Goal: Task Accomplishment & Management: Use online tool/utility

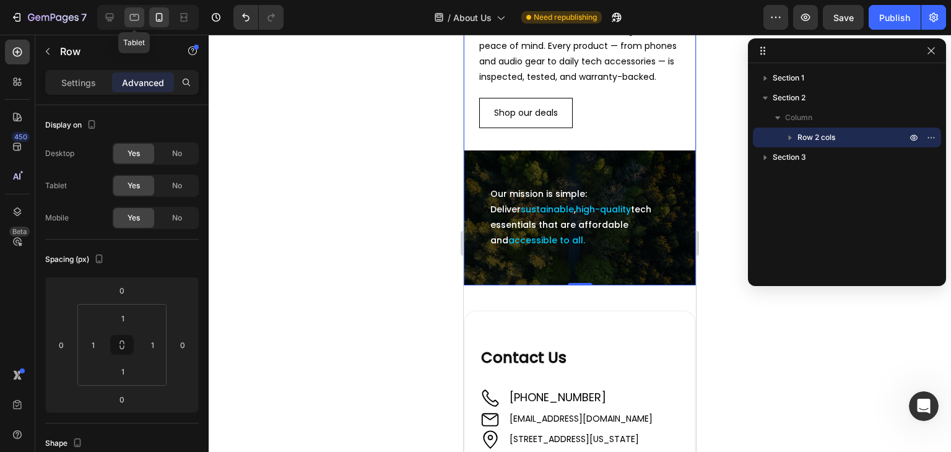
click at [133, 16] on icon at bounding box center [134, 17] width 12 height 12
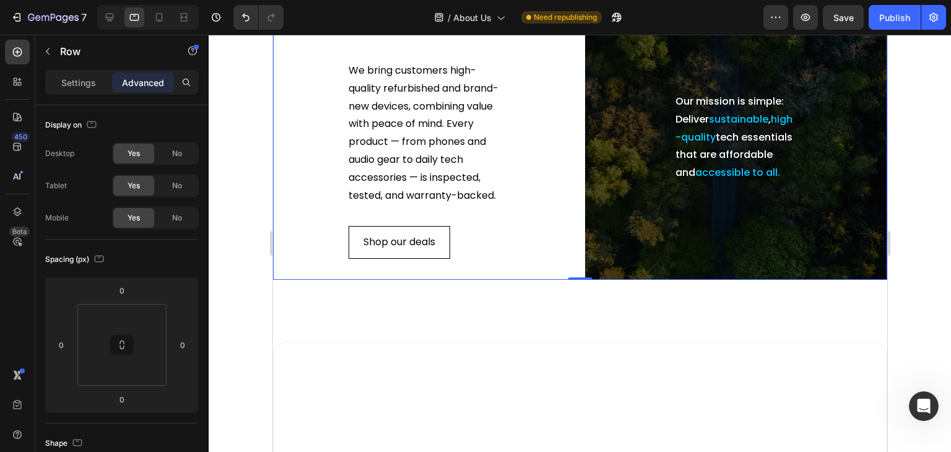
scroll to position [309, 0]
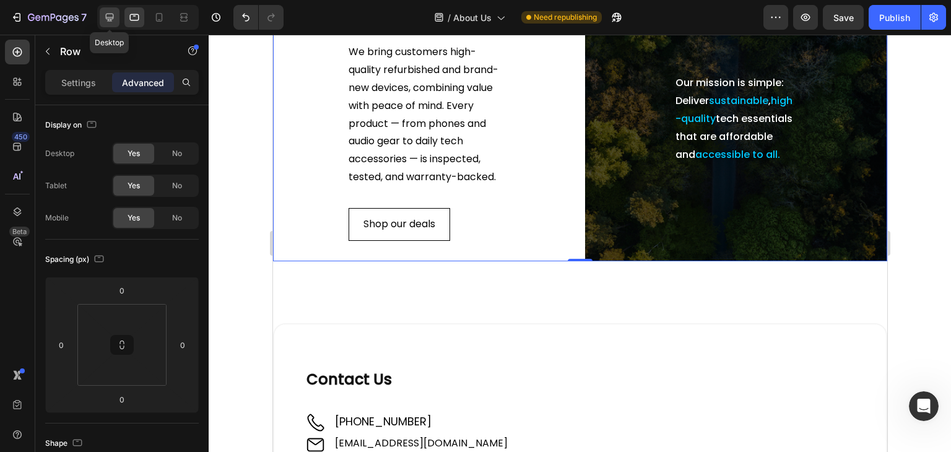
click at [107, 8] on div at bounding box center [110, 17] width 20 height 20
type input "undefined"
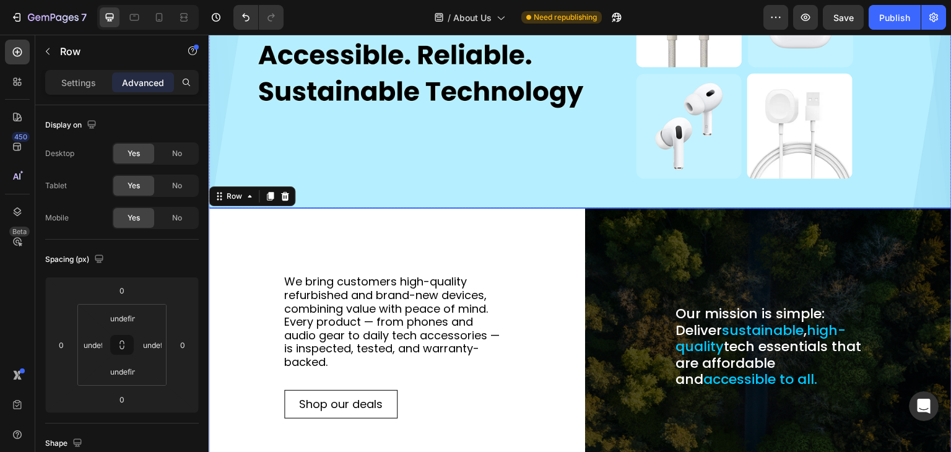
scroll to position [270, 0]
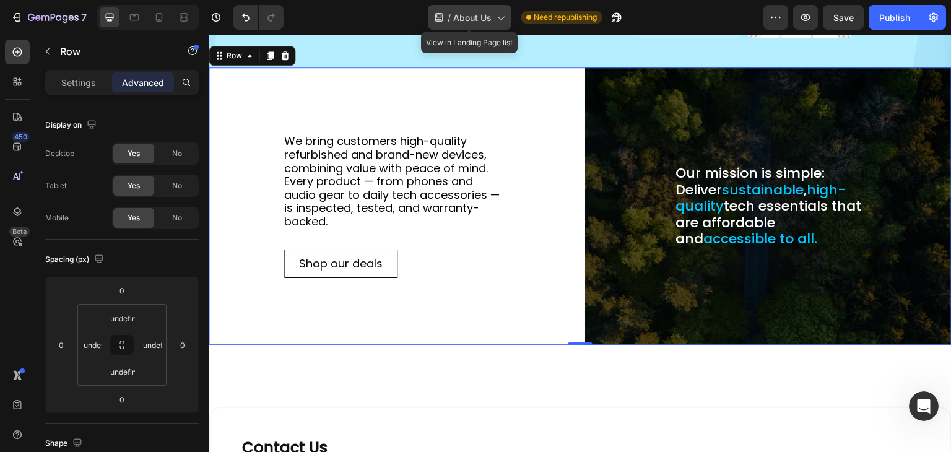
click at [486, 18] on span "About Us" at bounding box center [472, 17] width 38 height 13
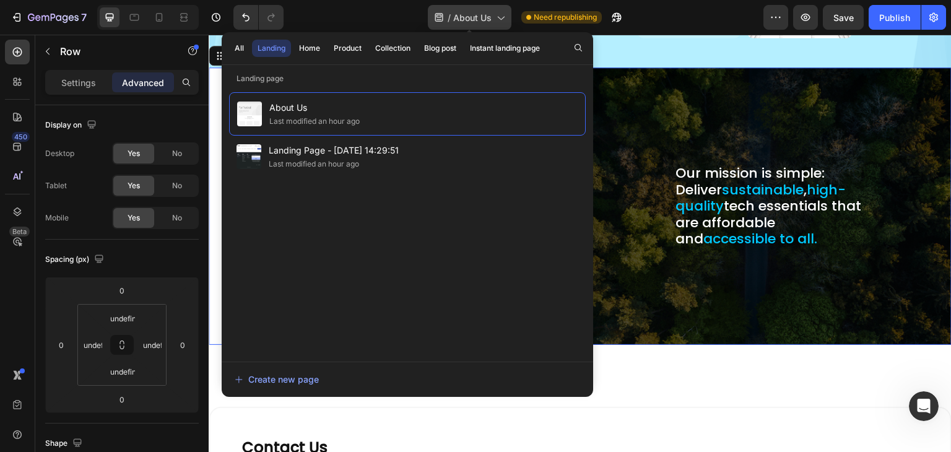
click at [486, 18] on span "About Us" at bounding box center [472, 17] width 38 height 13
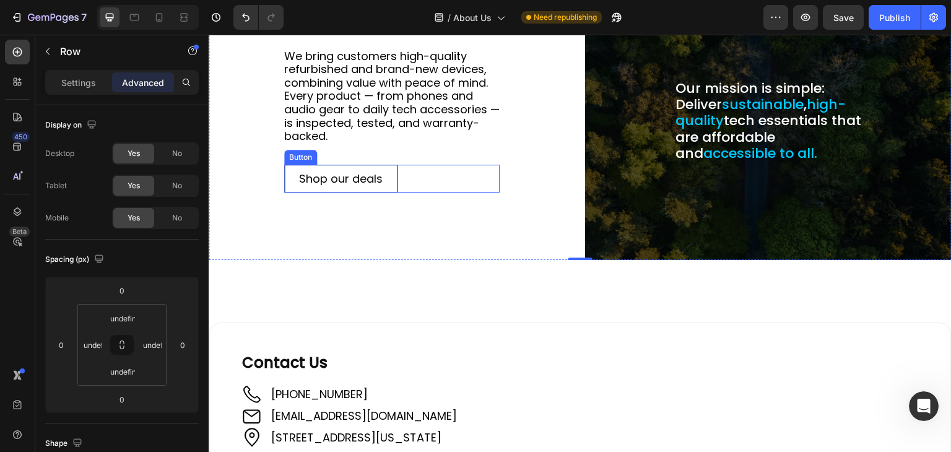
scroll to position [579, 0]
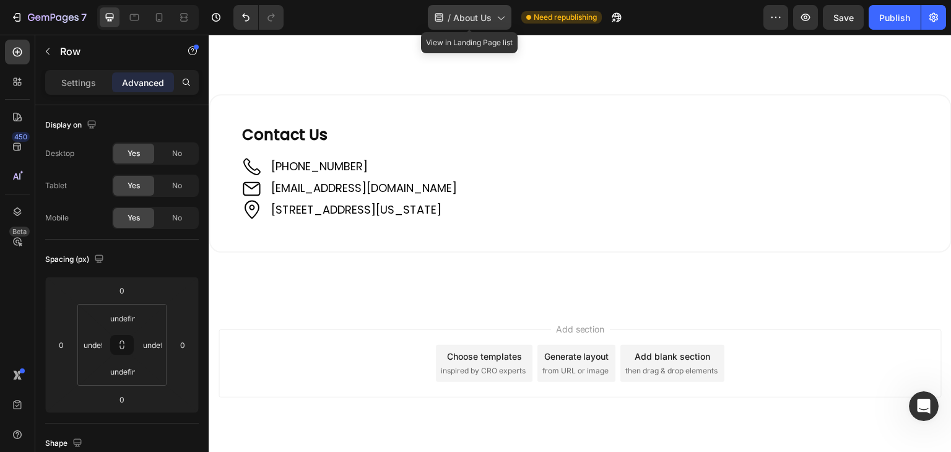
click at [501, 19] on icon at bounding box center [501, 19] width 7 height 4
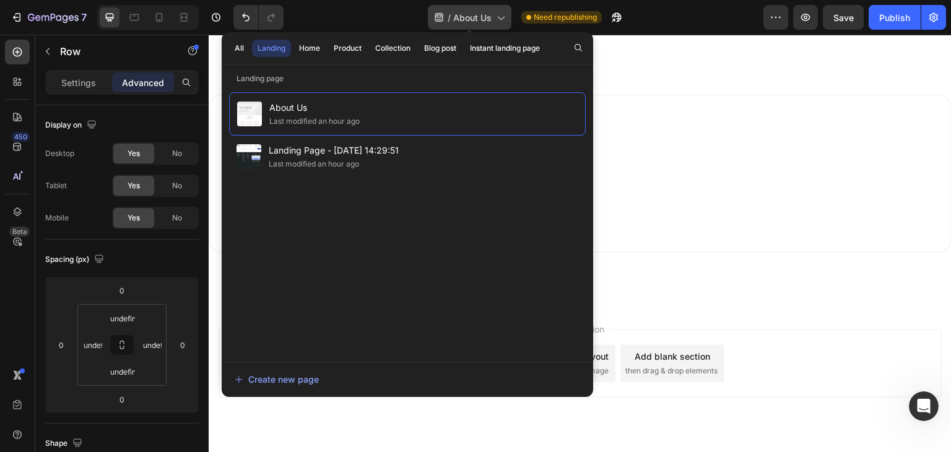
click at [501, 19] on icon at bounding box center [501, 19] width 7 height 4
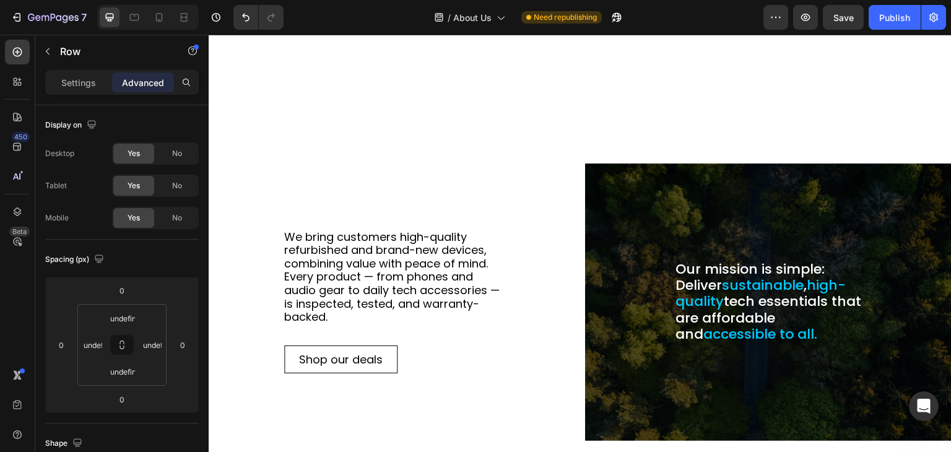
scroll to position [309, 0]
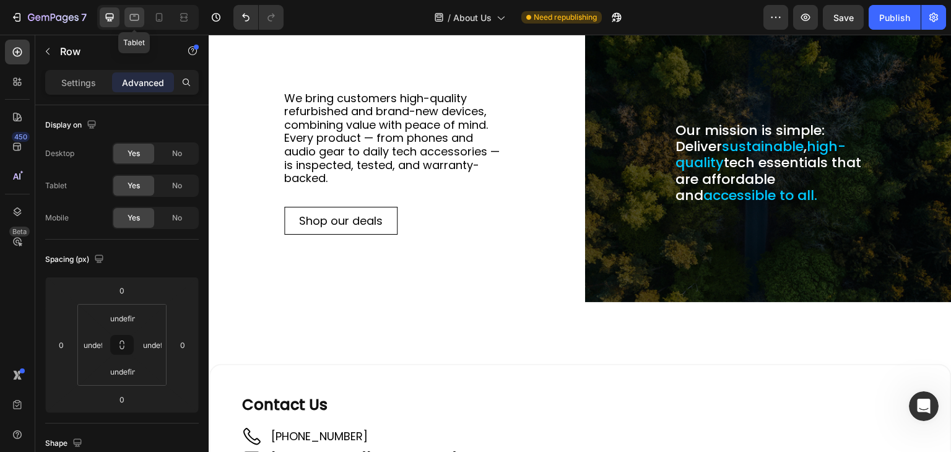
click at [138, 20] on icon at bounding box center [134, 17] width 9 height 7
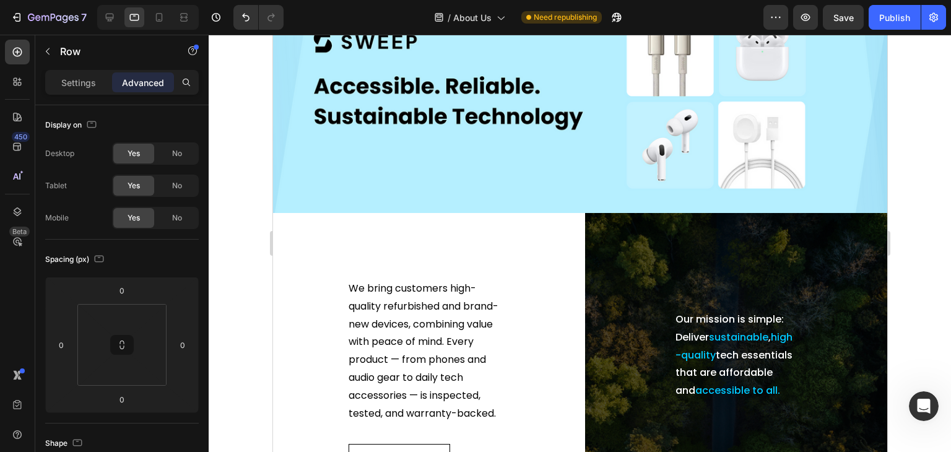
scroll to position [70, 0]
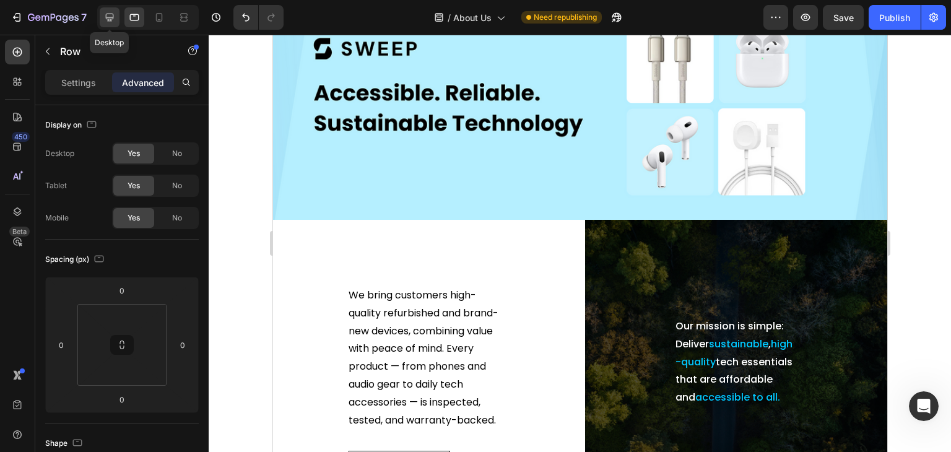
click at [106, 22] on icon at bounding box center [109, 17] width 12 height 12
type input "undefined"
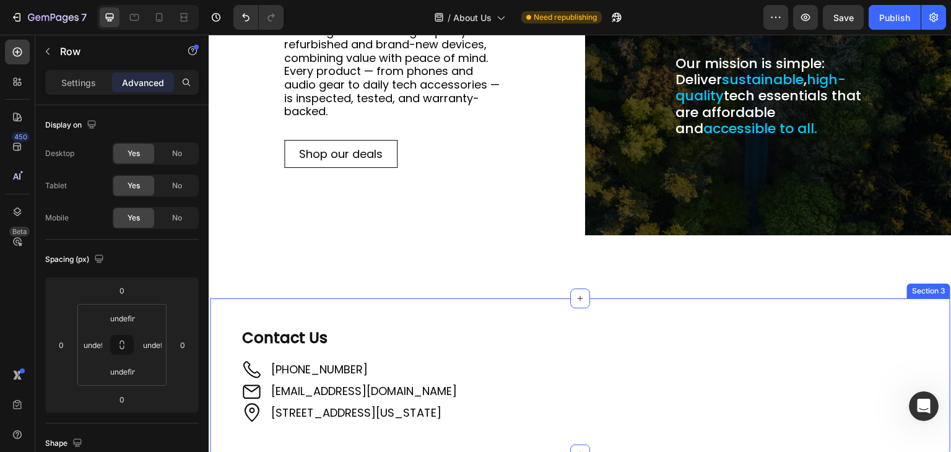
scroll to position [379, 0]
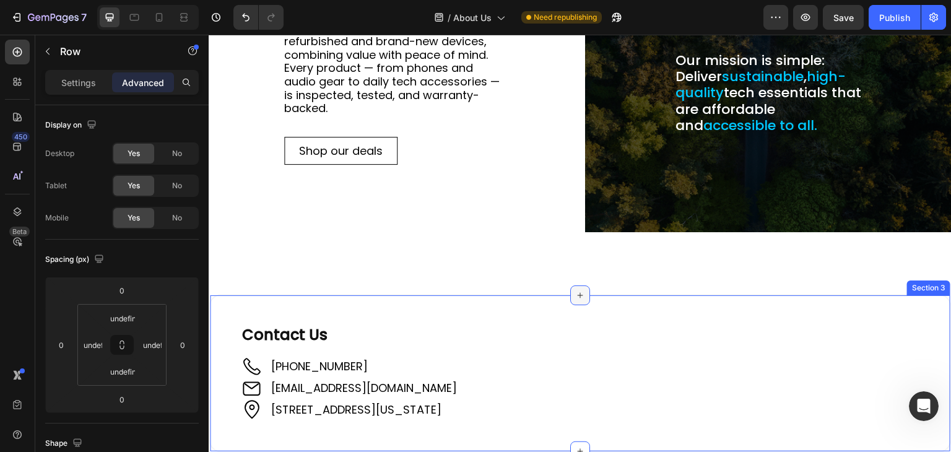
click at [575, 293] on icon at bounding box center [580, 295] width 10 height 10
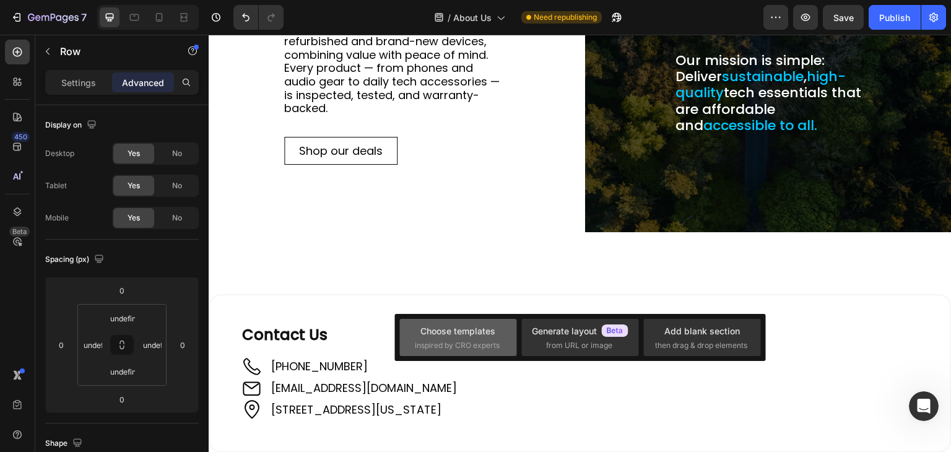
click at [464, 331] on div "Choose templates" at bounding box center [457, 330] width 75 height 13
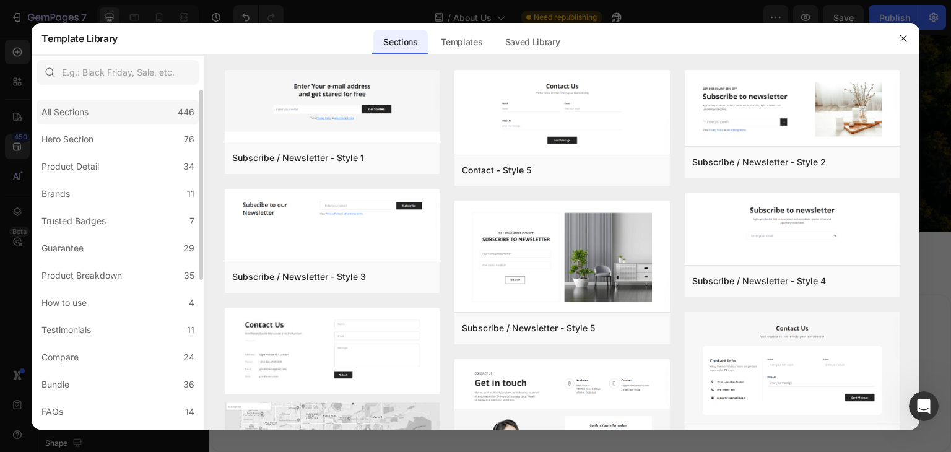
click at [106, 116] on div "All Sections 446" at bounding box center [118, 112] width 163 height 25
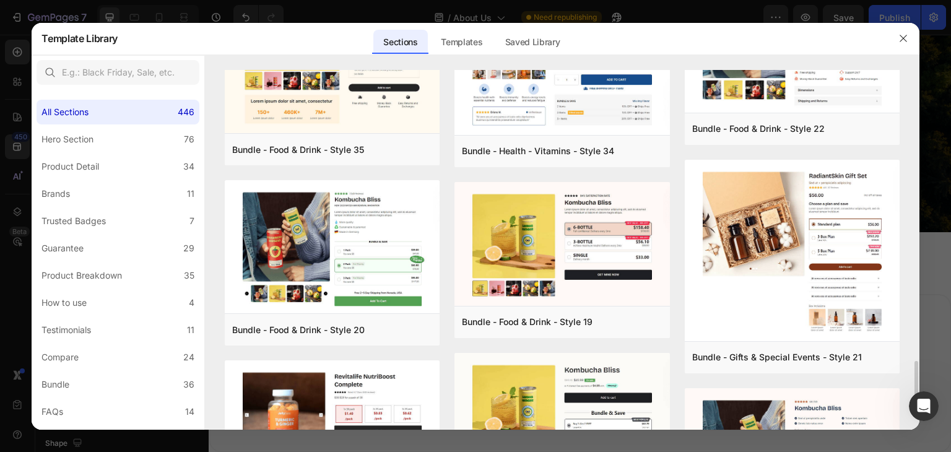
scroll to position [1414, 0]
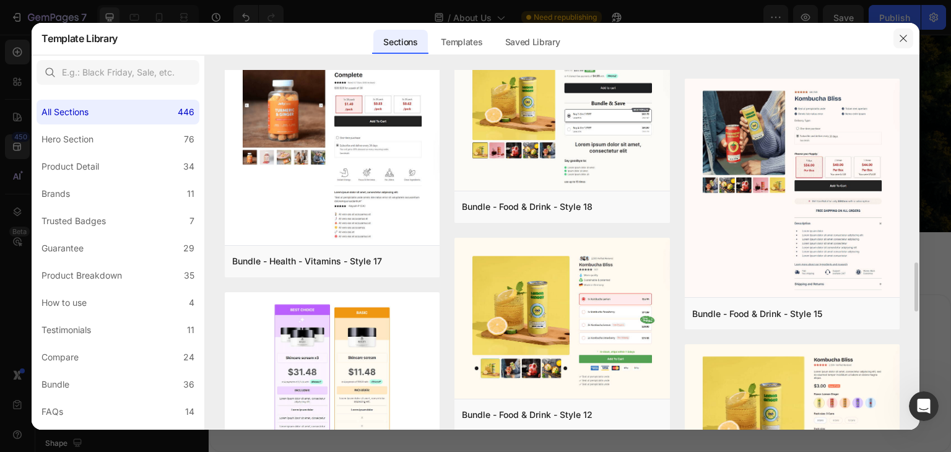
click at [904, 34] on icon "button" at bounding box center [903, 38] width 10 height 10
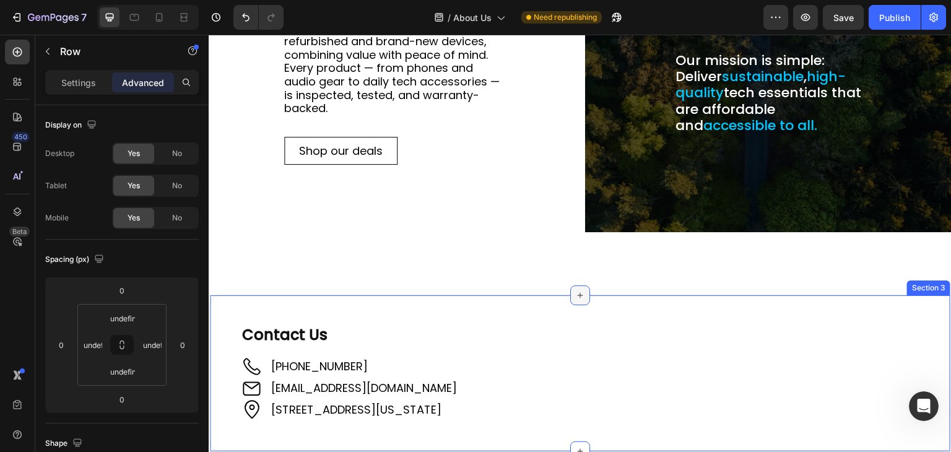
click at [581, 295] on div at bounding box center [580, 295] width 20 height 20
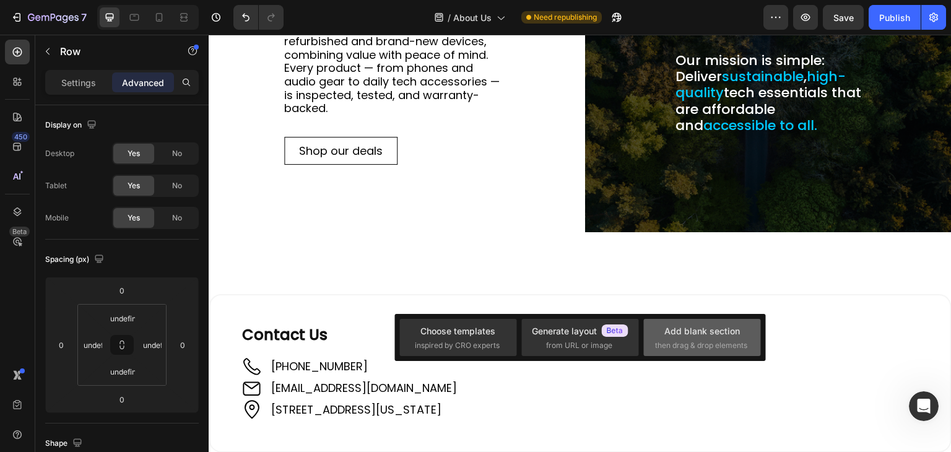
click at [669, 325] on div "Add blank section" at bounding box center [702, 330] width 76 height 13
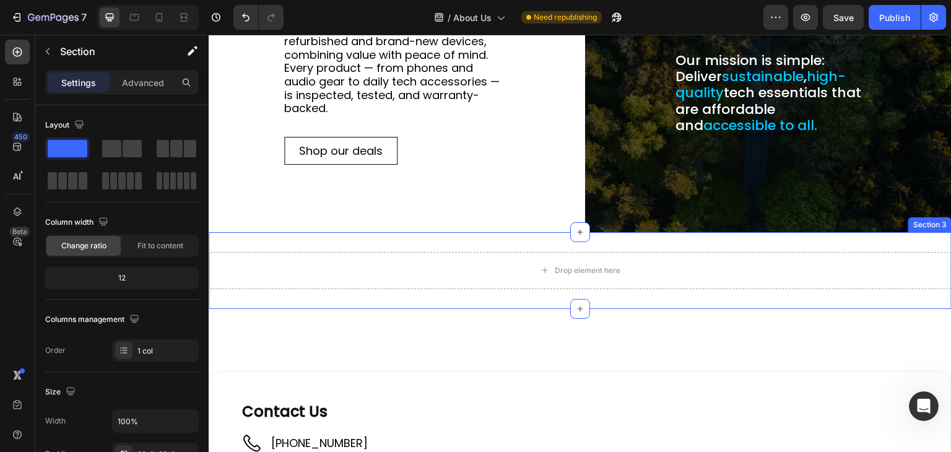
click at [431, 241] on div "Drop element here Section 3" at bounding box center [580, 270] width 743 height 77
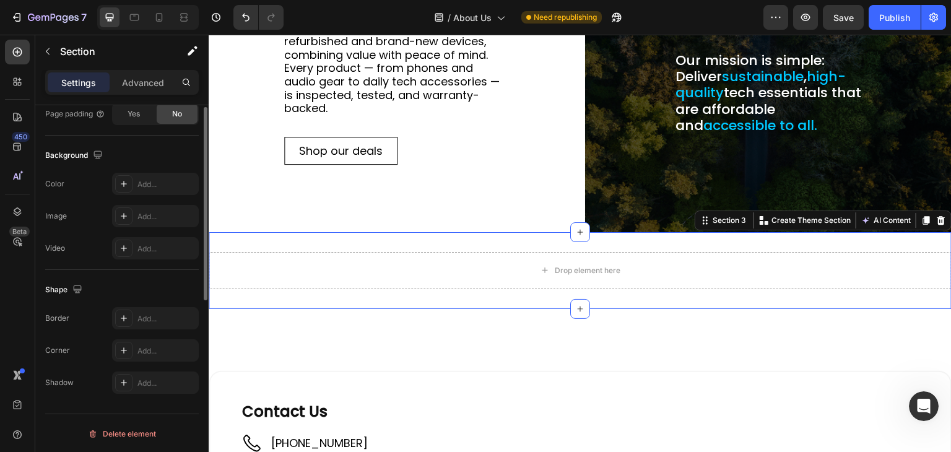
scroll to position [248, 0]
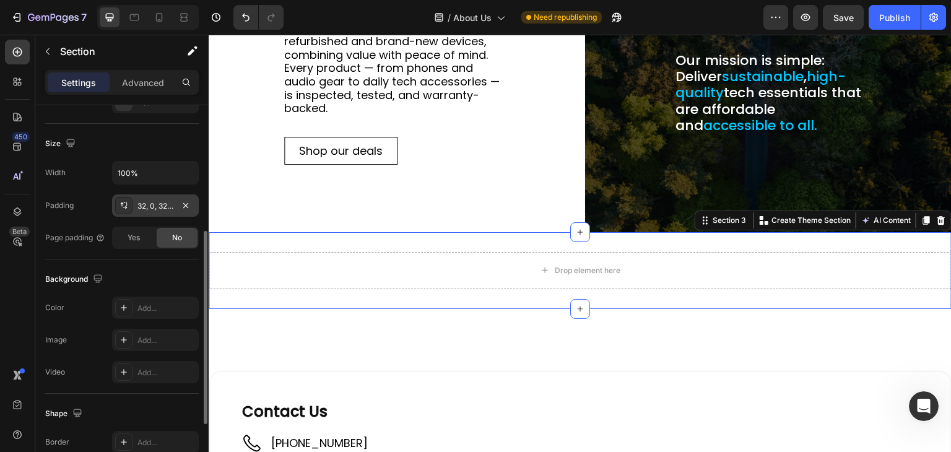
click at [123, 206] on icon at bounding box center [124, 206] width 10 height 10
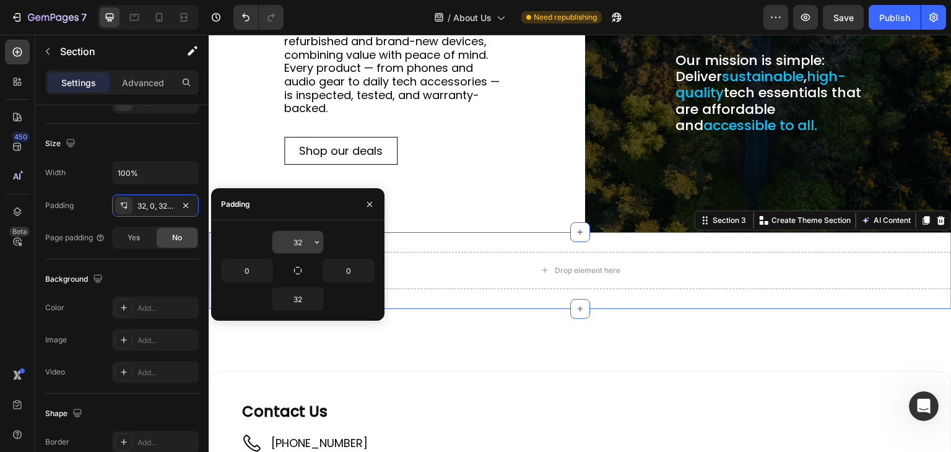
click at [303, 237] on input "32" at bounding box center [297, 242] width 51 height 22
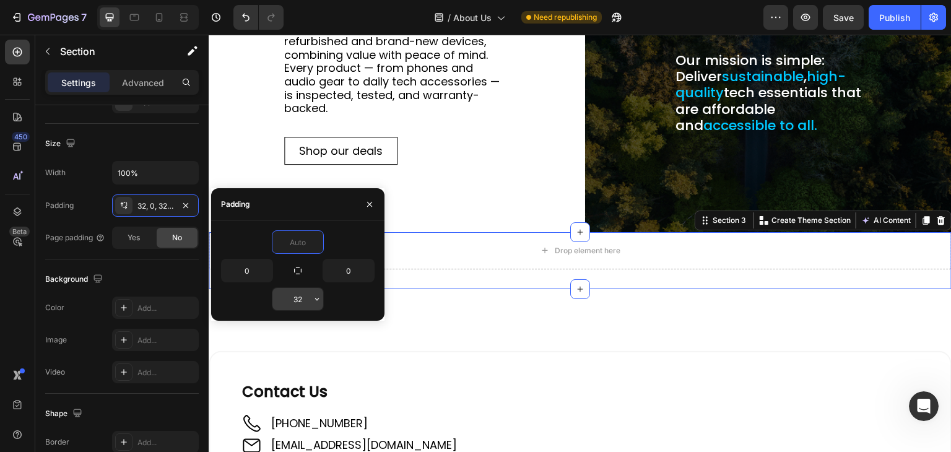
type input "0"
click at [300, 294] on input "32" at bounding box center [297, 299] width 51 height 22
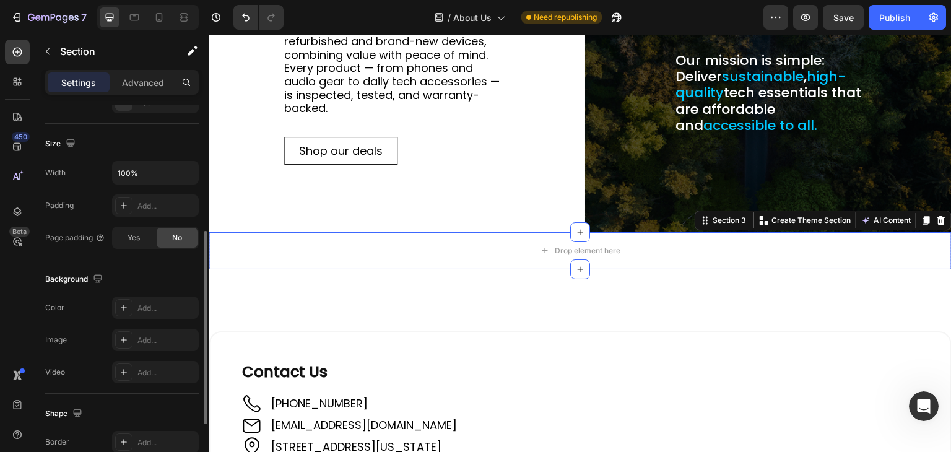
click at [94, 206] on div "Padding Add..." at bounding box center [121, 205] width 153 height 22
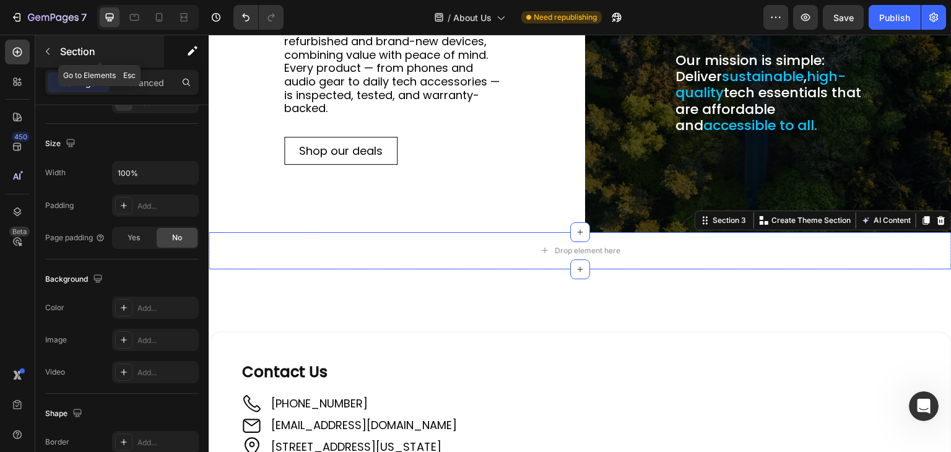
click at [43, 51] on icon "button" at bounding box center [48, 51] width 10 height 10
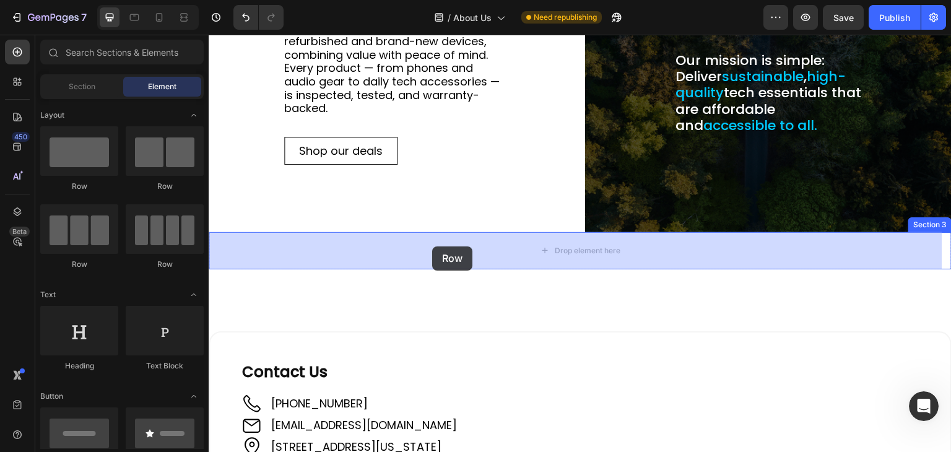
drag, startPoint x: 356, startPoint y: 192, endPoint x: 408, endPoint y: 238, distance: 68.8
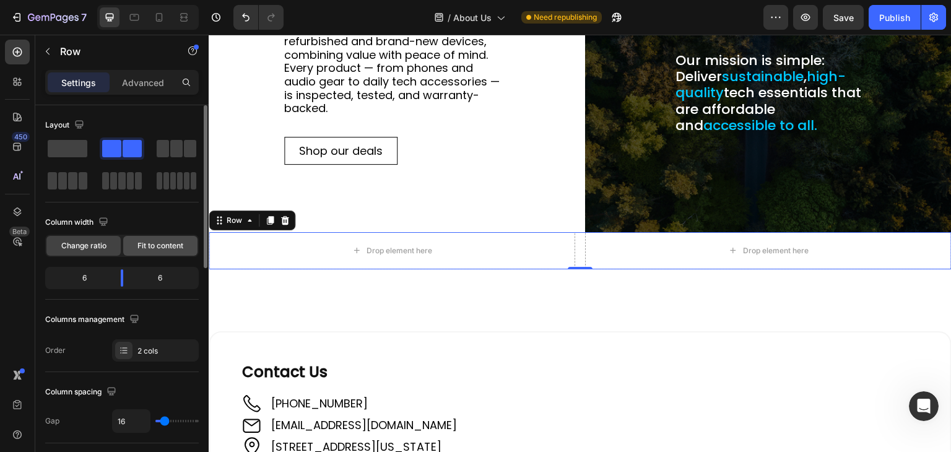
click at [144, 242] on span "Fit to content" at bounding box center [160, 245] width 46 height 11
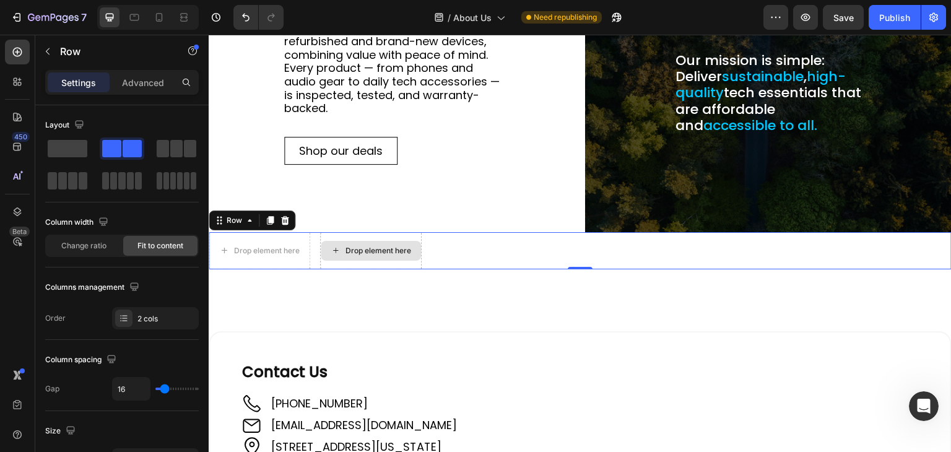
click at [330, 247] on icon at bounding box center [335, 250] width 10 height 11
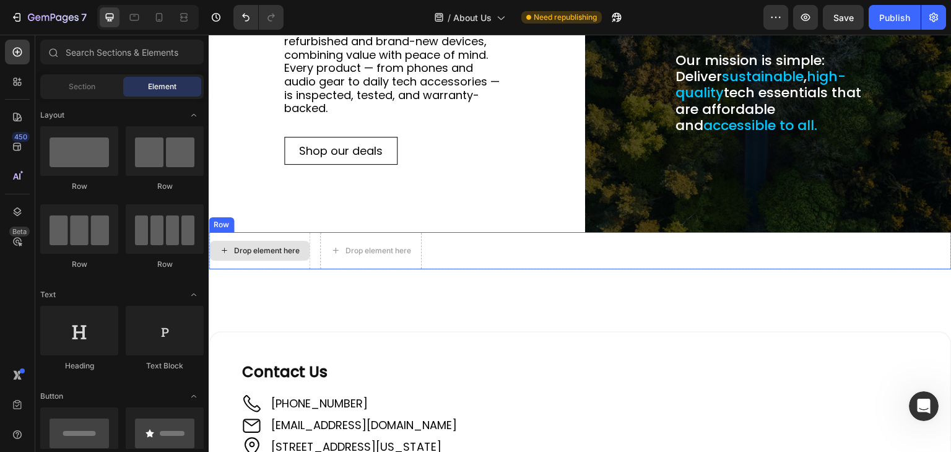
click at [227, 245] on icon at bounding box center [224, 250] width 10 height 11
click at [223, 227] on div "Row" at bounding box center [221, 224] width 20 height 11
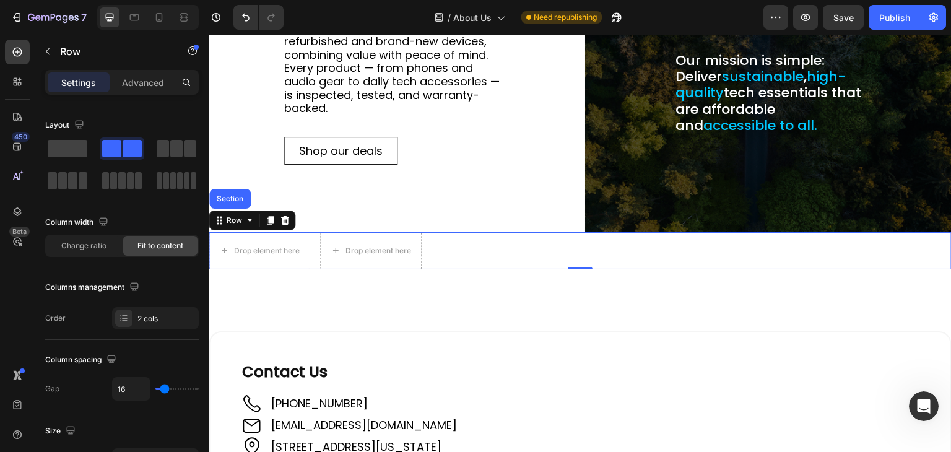
click at [440, 254] on div "Drop element here Drop element here Row Section 0" at bounding box center [580, 250] width 743 height 37
click at [123, 155] on span at bounding box center [132, 148] width 19 height 17
click at [58, 142] on span at bounding box center [68, 148] width 40 height 17
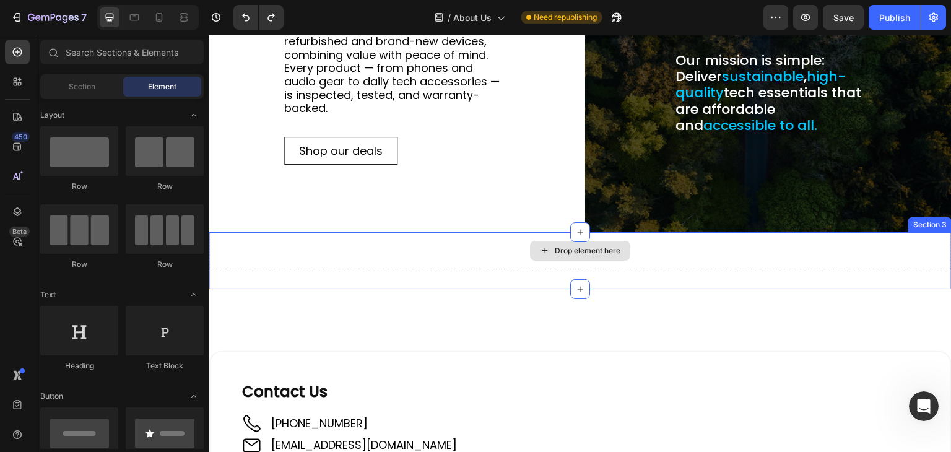
click at [556, 246] on div "Drop element here" at bounding box center [588, 251] width 66 height 10
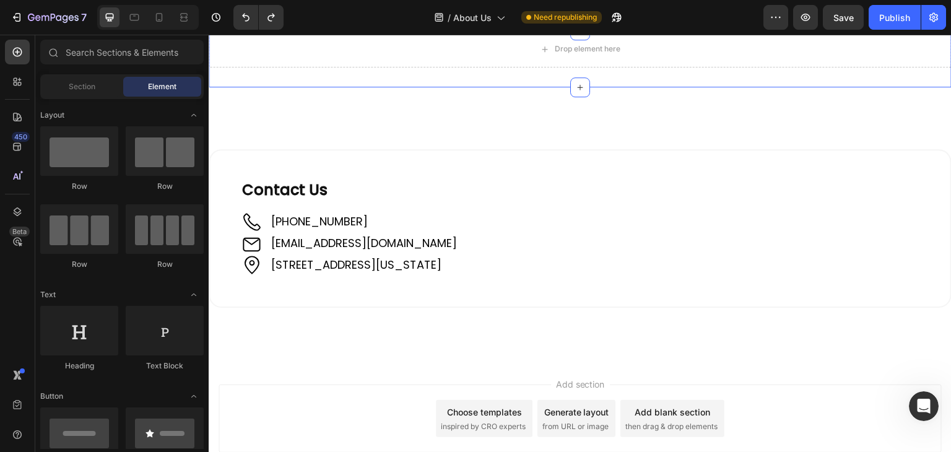
scroll to position [256, 0]
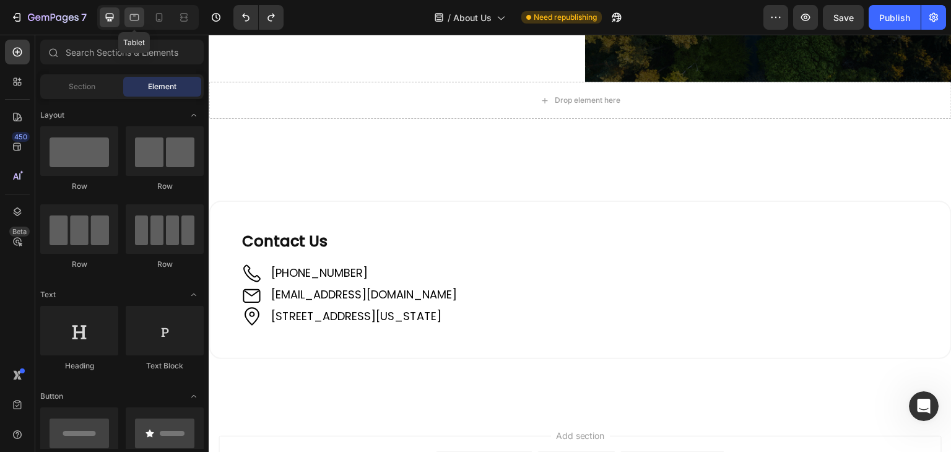
click at [134, 15] on icon at bounding box center [134, 17] width 12 height 12
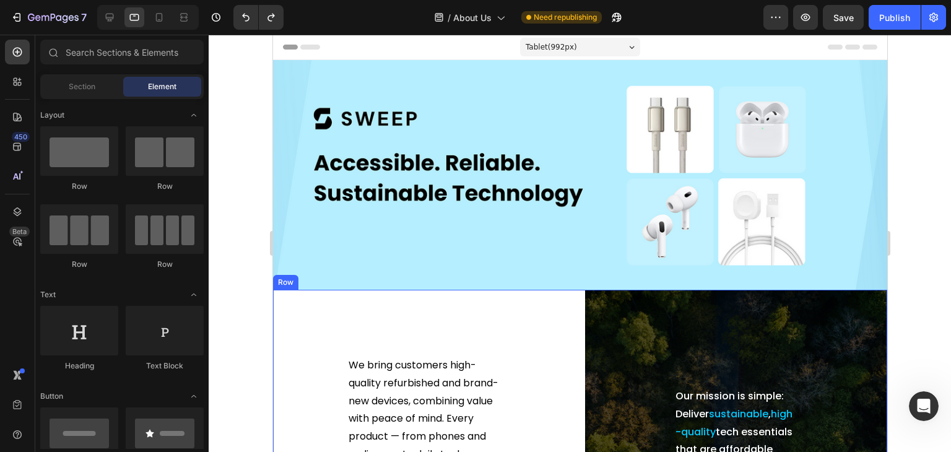
scroll to position [62, 0]
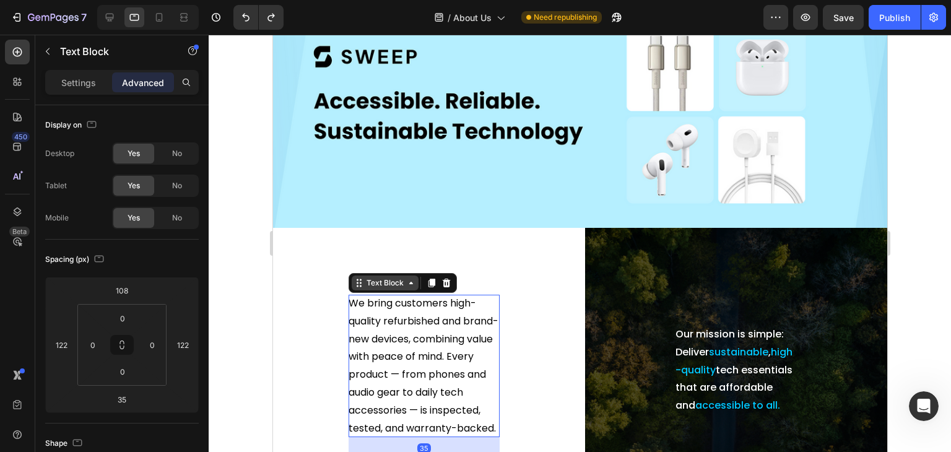
click at [373, 285] on div "Text Block" at bounding box center [384, 282] width 67 height 15
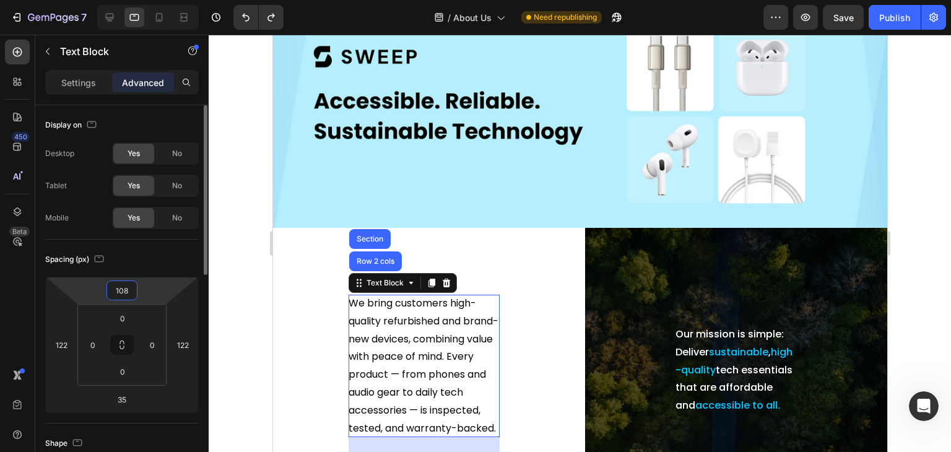
click at [118, 286] on input "108" at bounding box center [122, 290] width 25 height 19
type input "50"
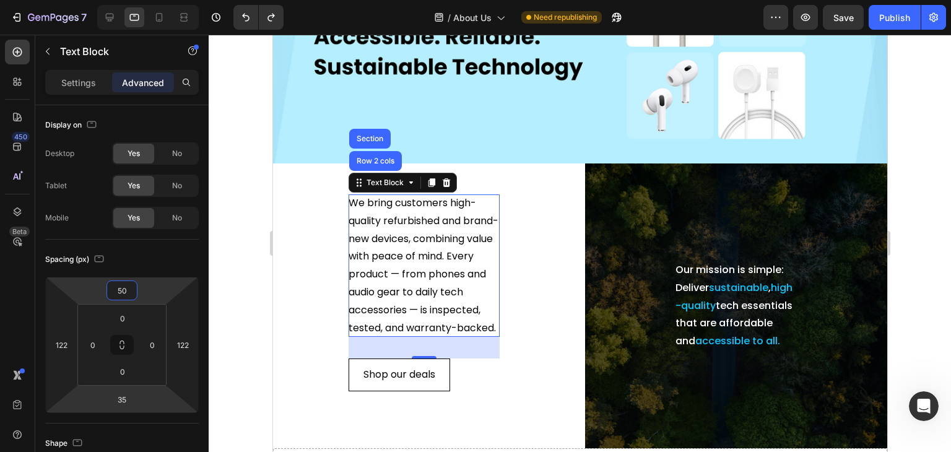
scroll to position [186, 0]
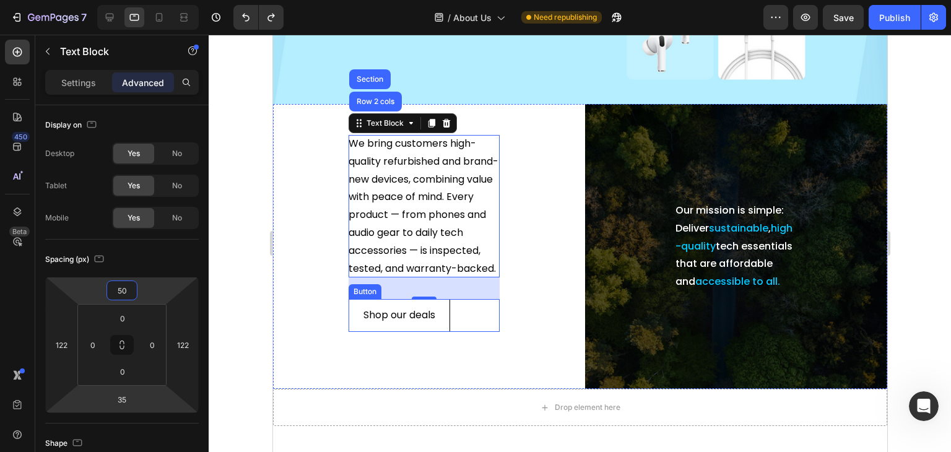
click at [464, 325] on div "Shop our deals Button" at bounding box center [423, 315] width 151 height 33
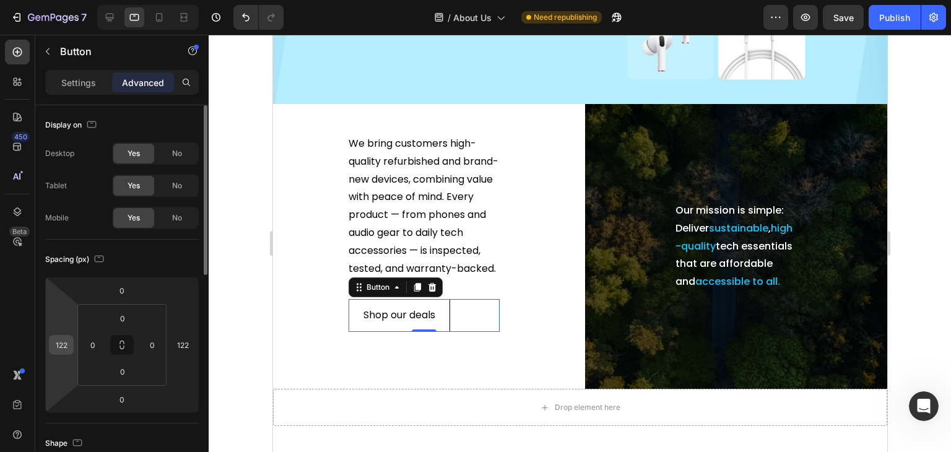
click at [63, 347] on input "122" at bounding box center [61, 344] width 19 height 19
type input "80"
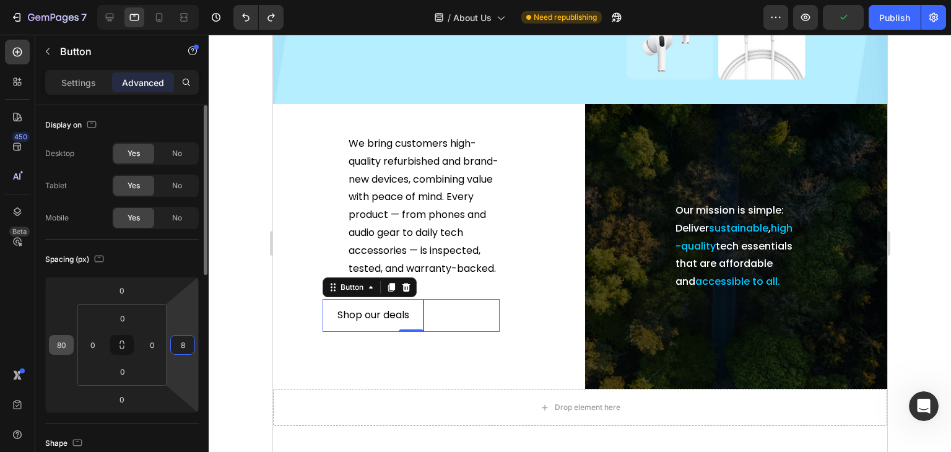
type input "80"
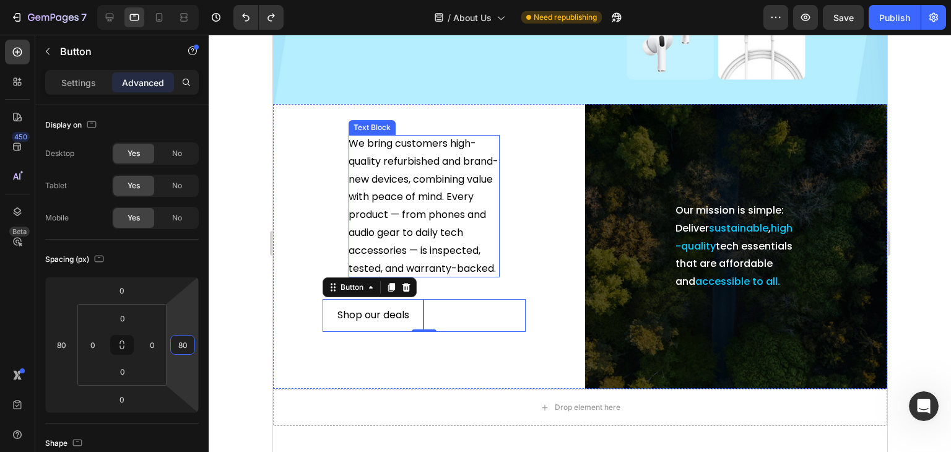
click at [352, 164] on p "We bring customers high-quality refurbished and brand-new devices, combining va…" at bounding box center [423, 206] width 151 height 142
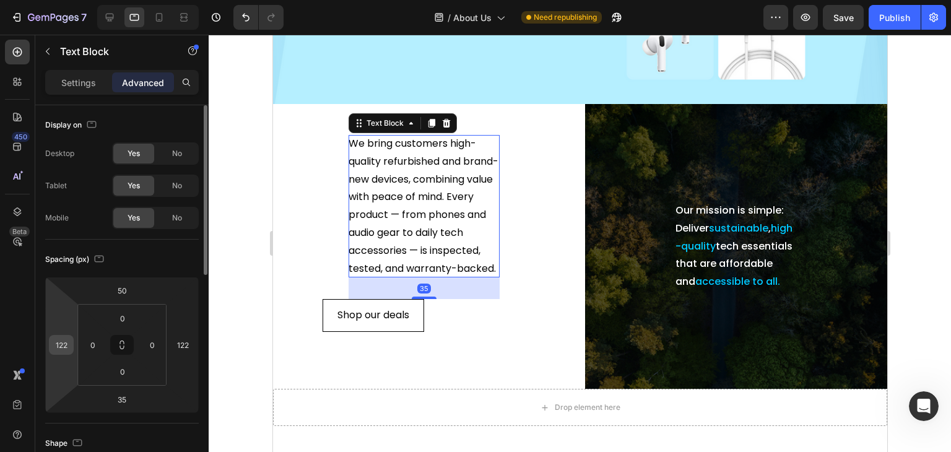
click at [59, 343] on input "122" at bounding box center [61, 344] width 19 height 19
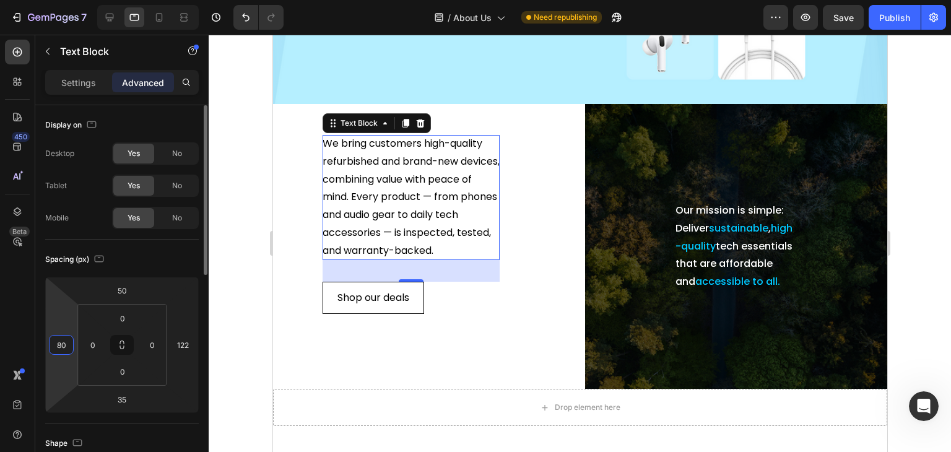
type input "80"
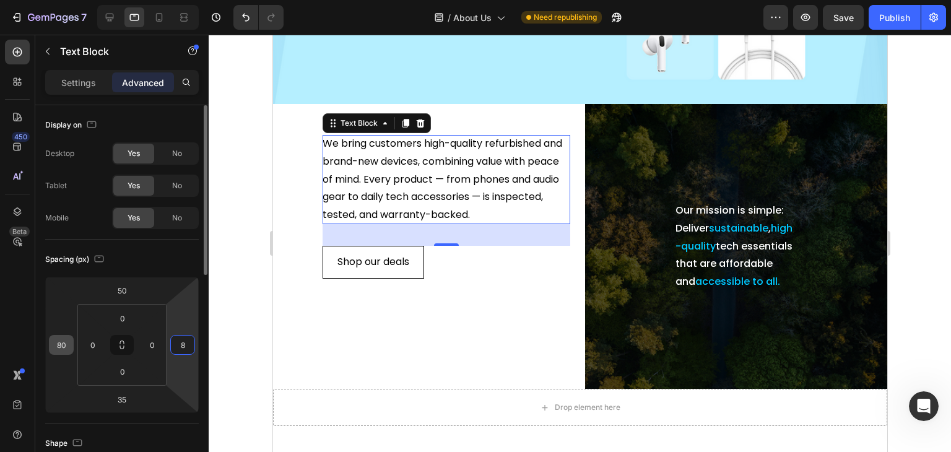
type input "80"
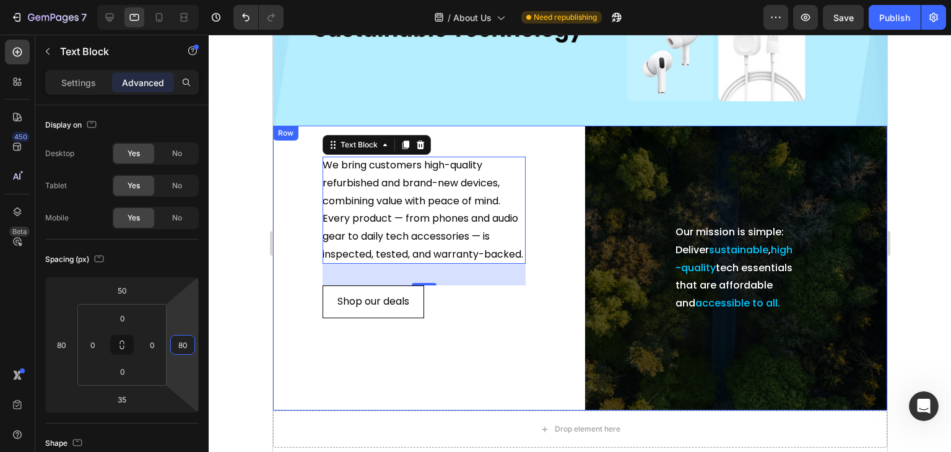
scroll to position [248, 0]
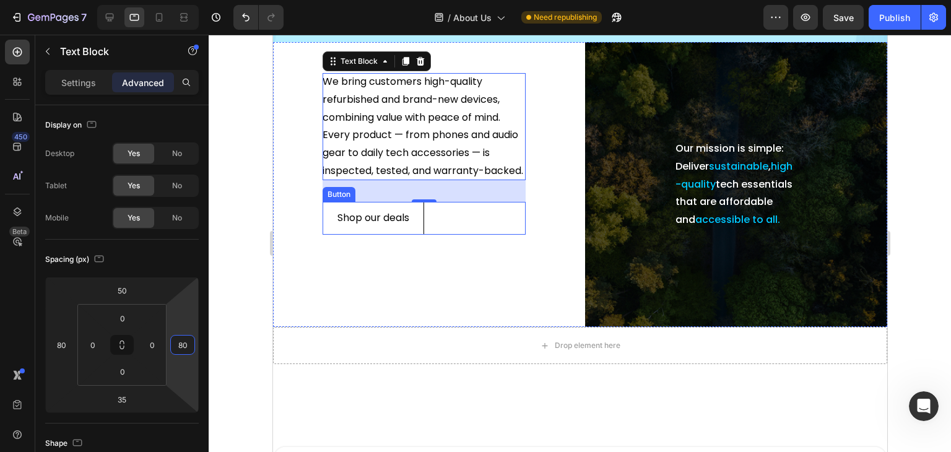
click at [459, 233] on div "Shop our deals Button" at bounding box center [423, 218] width 203 height 33
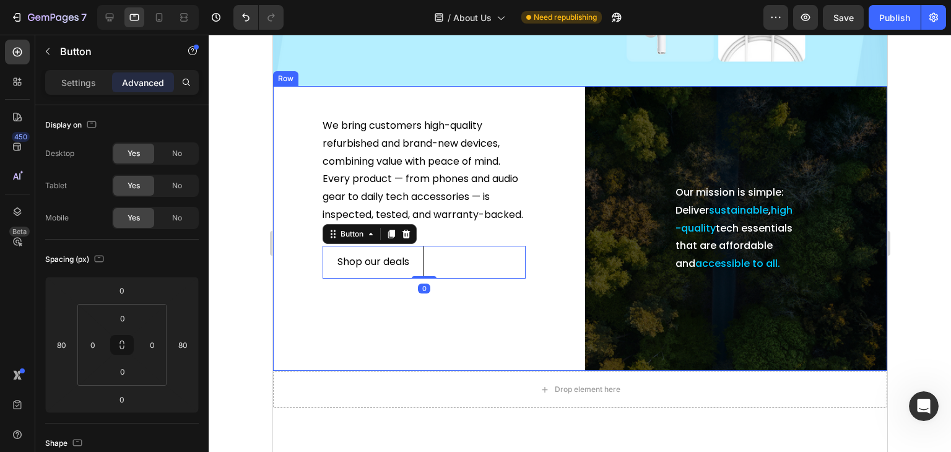
scroll to position [186, 0]
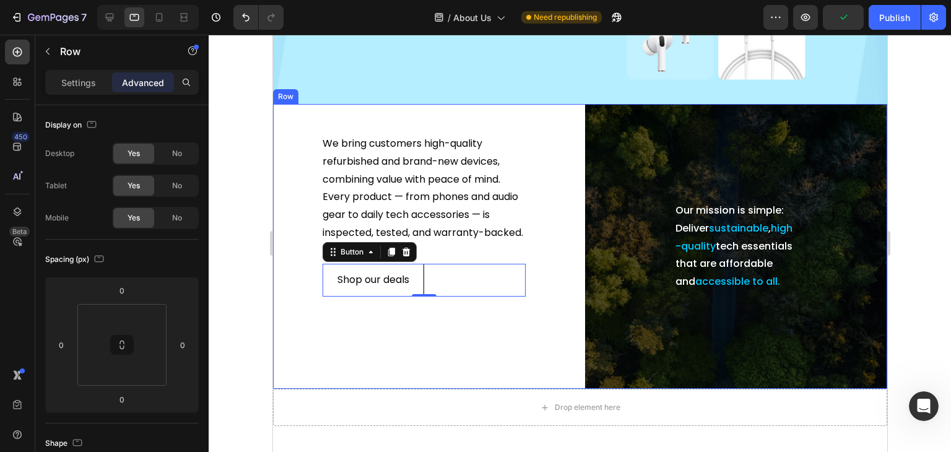
click at [302, 145] on div "We bring customers high-quality refurbished and brand-new devices, combining va…" at bounding box center [423, 246] width 302 height 285
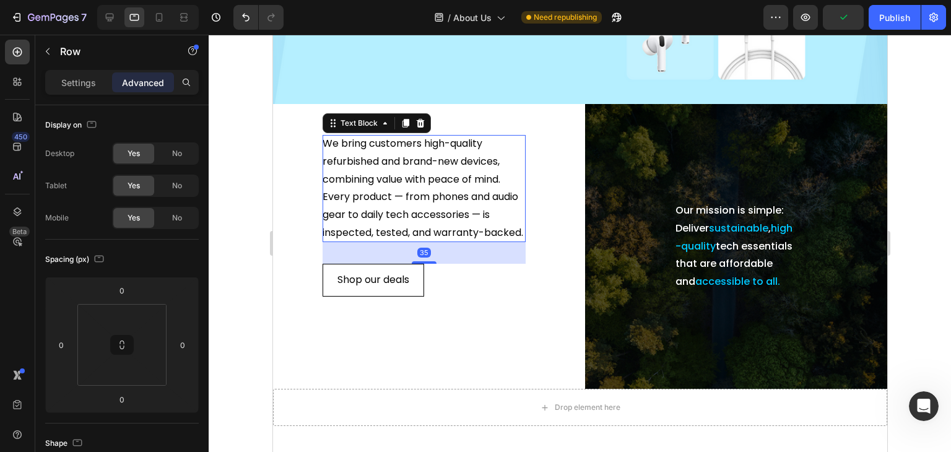
click at [358, 142] on p "We bring customers high-quality refurbished and brand-new devices, combining va…" at bounding box center [423, 188] width 203 height 107
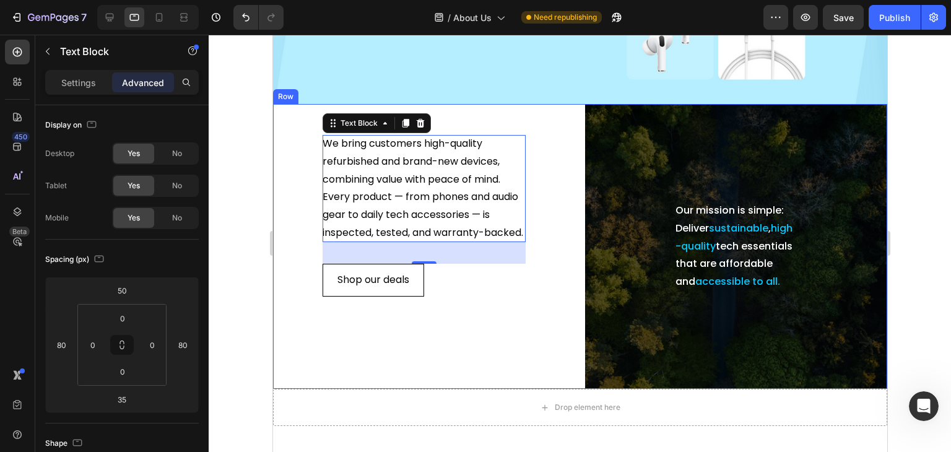
click at [566, 119] on div "We bring customers high-quality refurbished and brand-new devices, combining va…" at bounding box center [423, 246] width 302 height 285
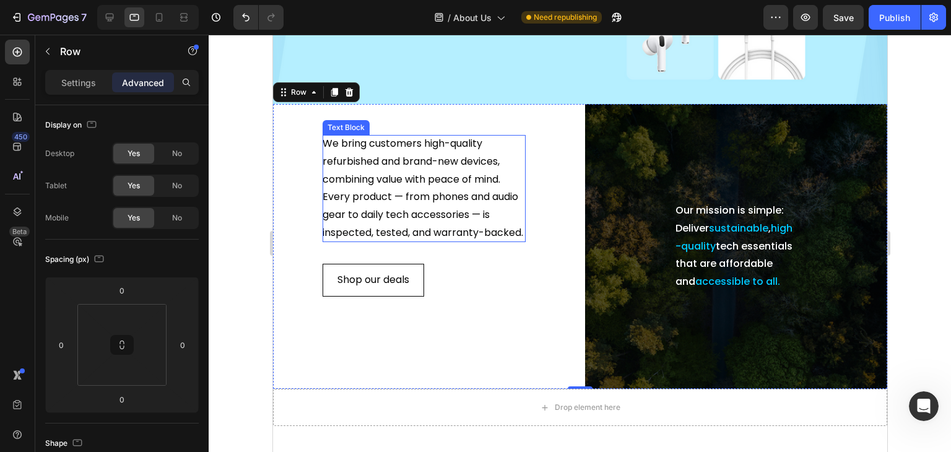
click at [379, 172] on p "We bring customers high-quality refurbished and brand-new devices, combining va…" at bounding box center [423, 188] width 203 height 107
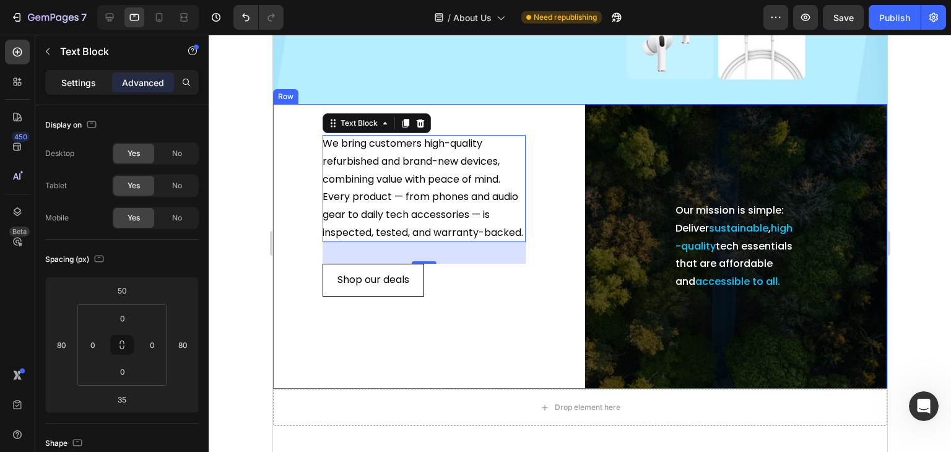
click at [76, 76] on p "Settings" at bounding box center [78, 82] width 35 height 13
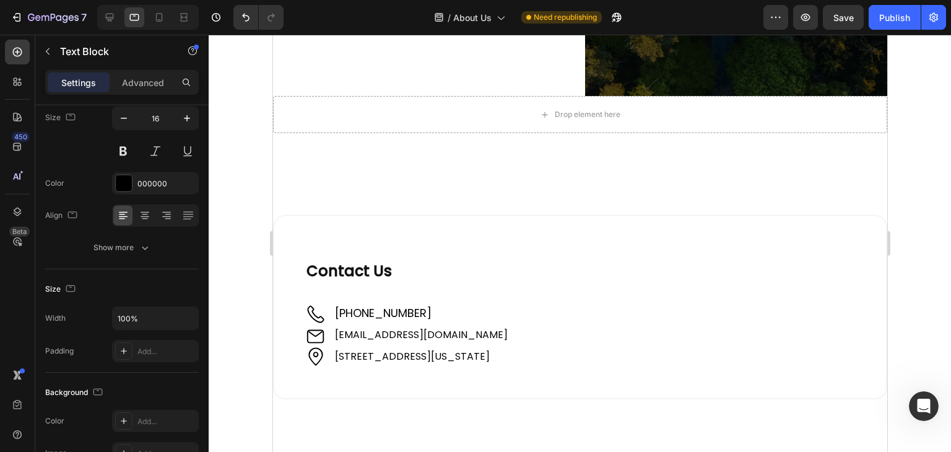
scroll to position [557, 0]
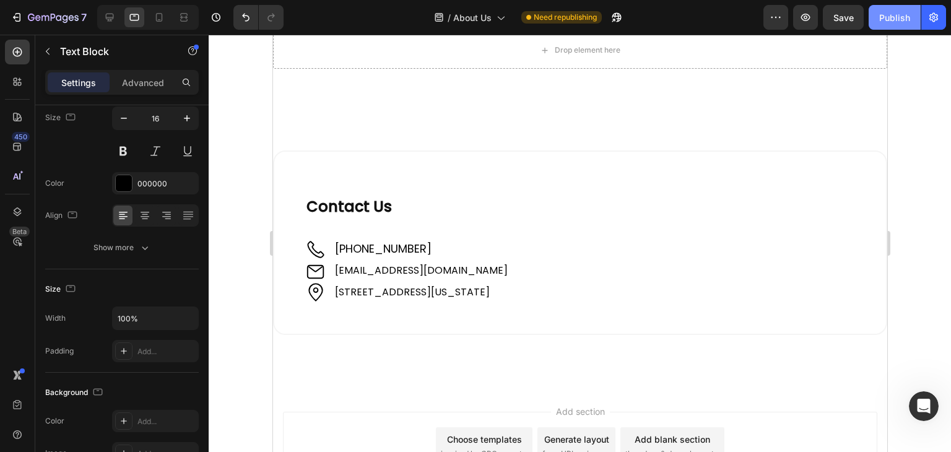
click at [874, 15] on button "Publish" at bounding box center [894, 17] width 52 height 25
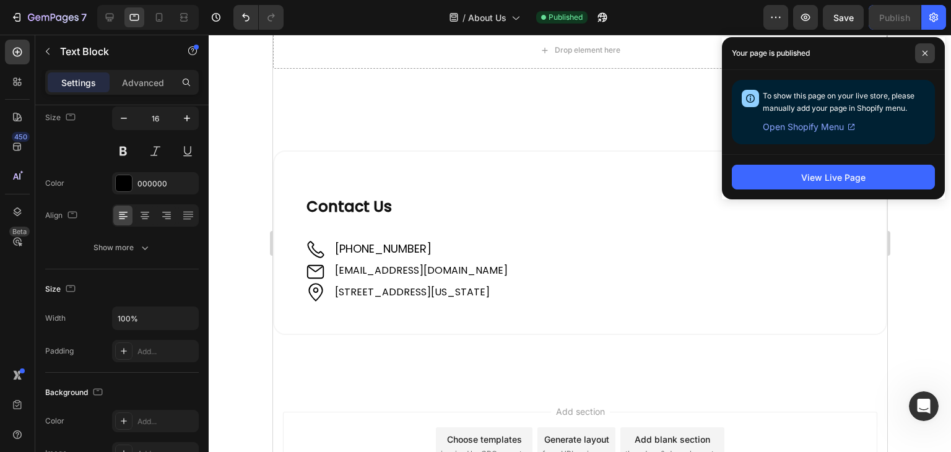
click at [929, 48] on span at bounding box center [925, 53] width 20 height 20
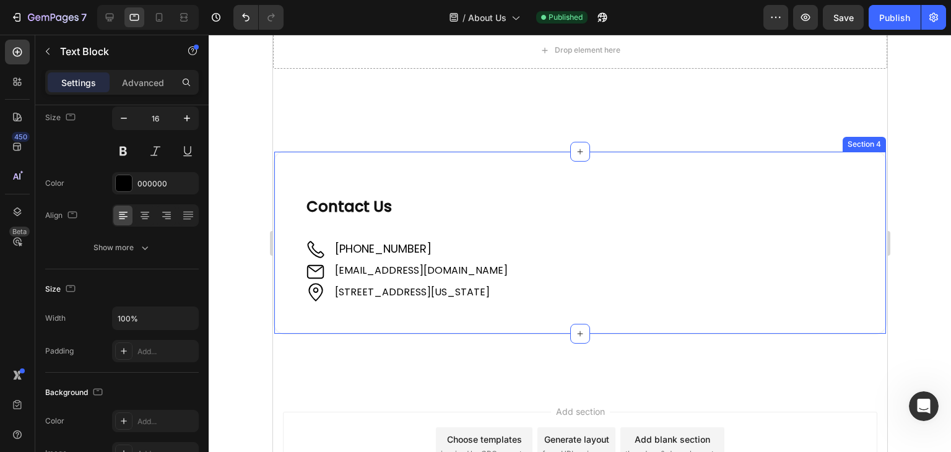
click at [286, 175] on div "Contact Us Heading Image [PHONE_NUMBER] Text Block Image [EMAIL_ADDRESS][DOMAIN…" at bounding box center [579, 242] width 614 height 184
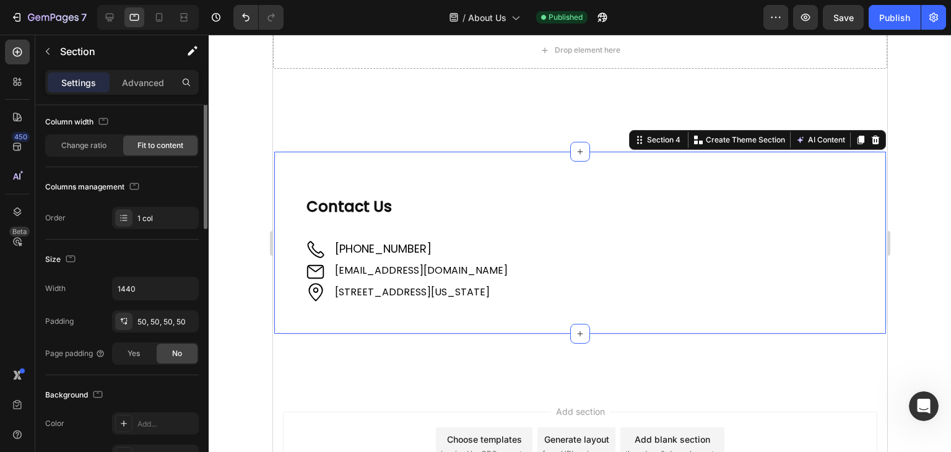
scroll to position [0, 0]
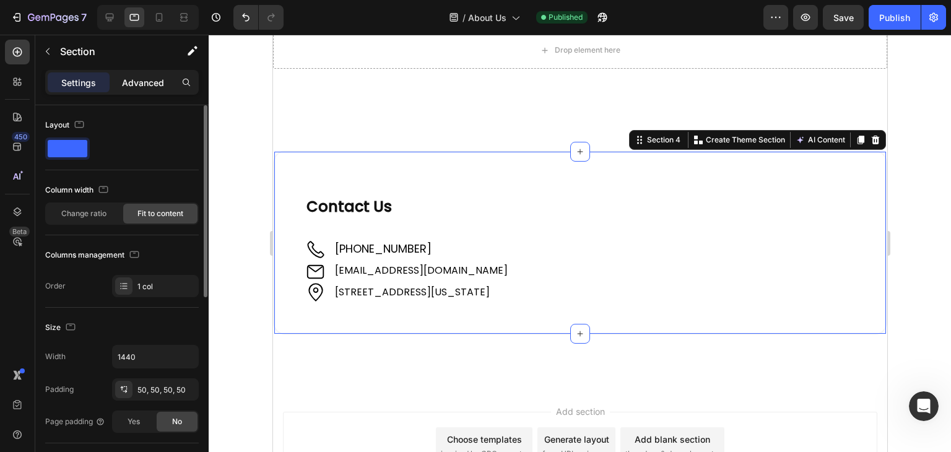
click at [156, 79] on p "Advanced" at bounding box center [143, 82] width 42 height 13
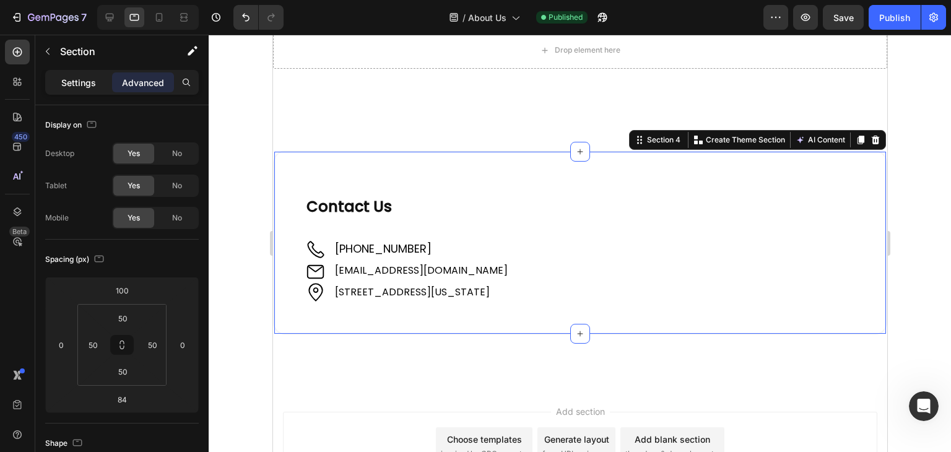
click at [67, 82] on p "Settings" at bounding box center [78, 82] width 35 height 13
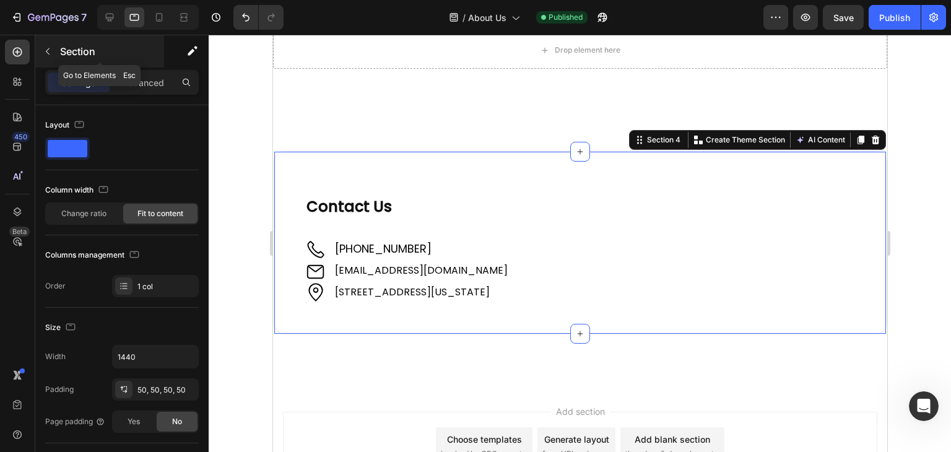
click at [48, 53] on icon "button" at bounding box center [48, 51] width 10 height 10
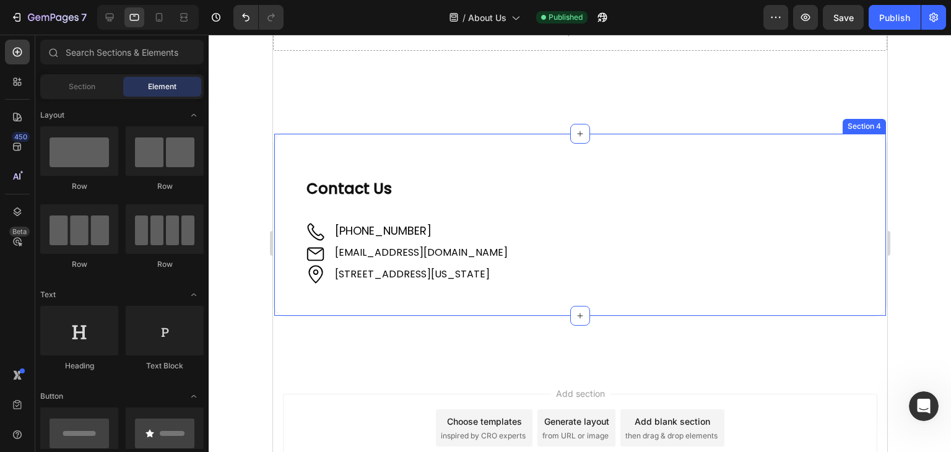
scroll to position [309, 0]
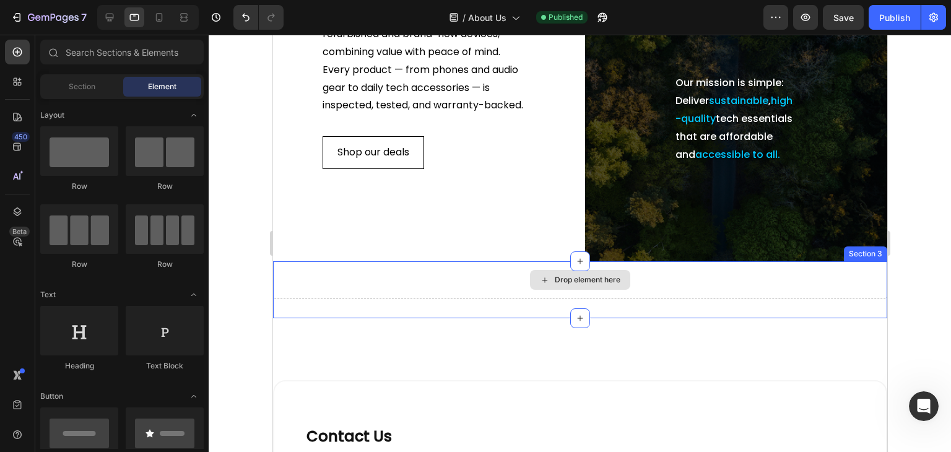
click at [572, 285] on div "Drop element here" at bounding box center [587, 280] width 66 height 10
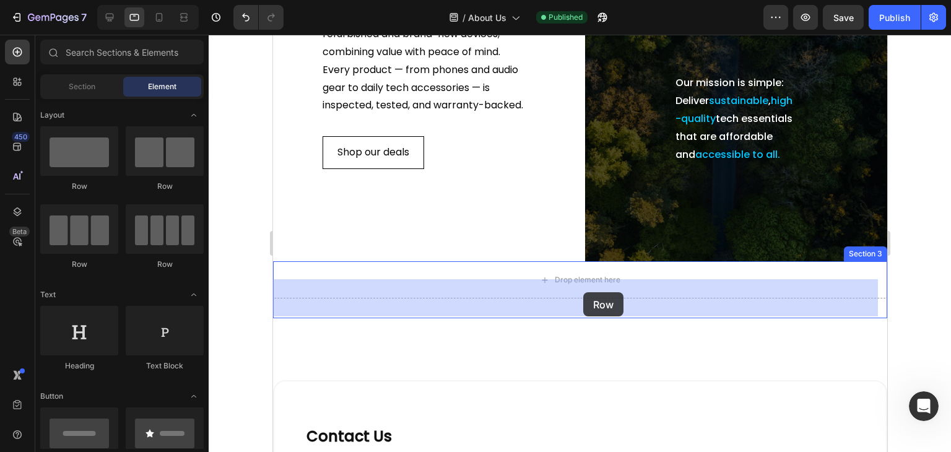
drag, startPoint x: 438, startPoint y: 186, endPoint x: 581, endPoint y: 283, distance: 172.5
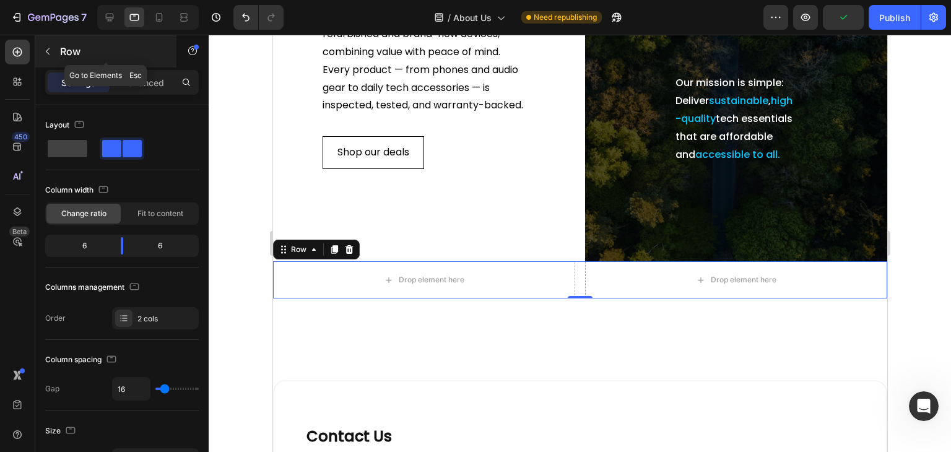
click at [50, 49] on icon "button" at bounding box center [48, 51] width 10 height 10
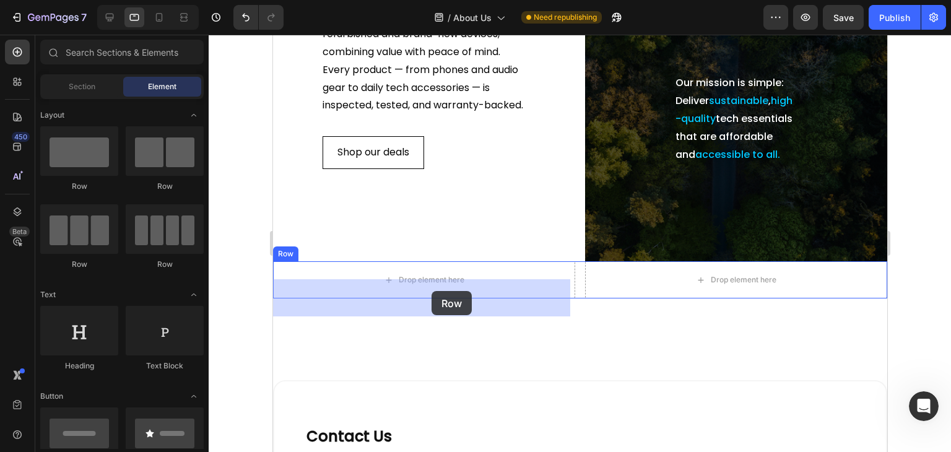
drag, startPoint x: 360, startPoint y: 189, endPoint x: 431, endPoint y: 291, distance: 124.5
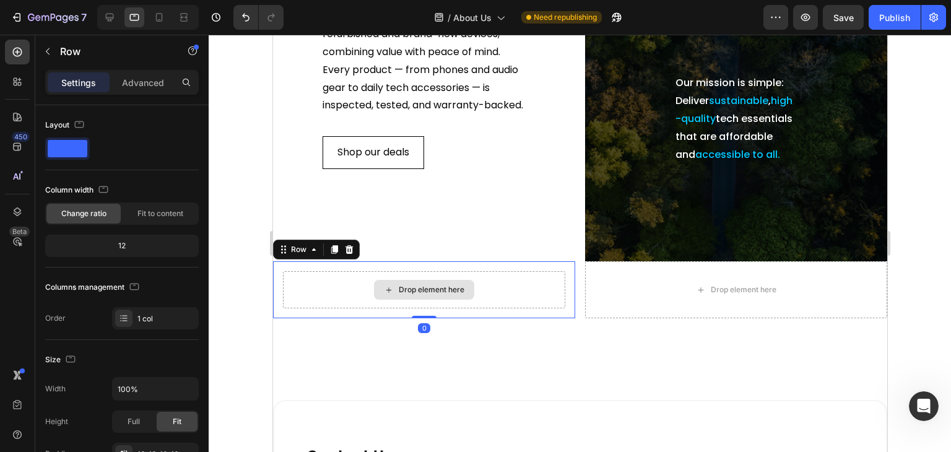
click at [321, 300] on div "Drop element here" at bounding box center [423, 289] width 282 height 37
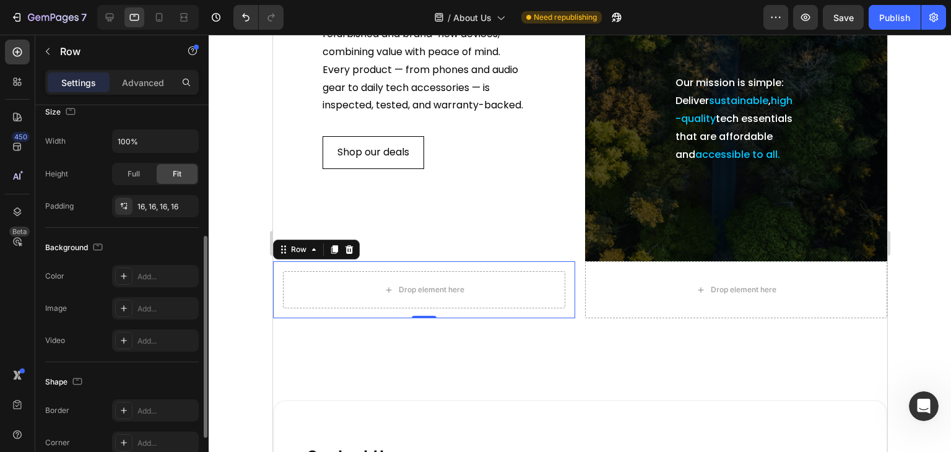
scroll to position [0, 0]
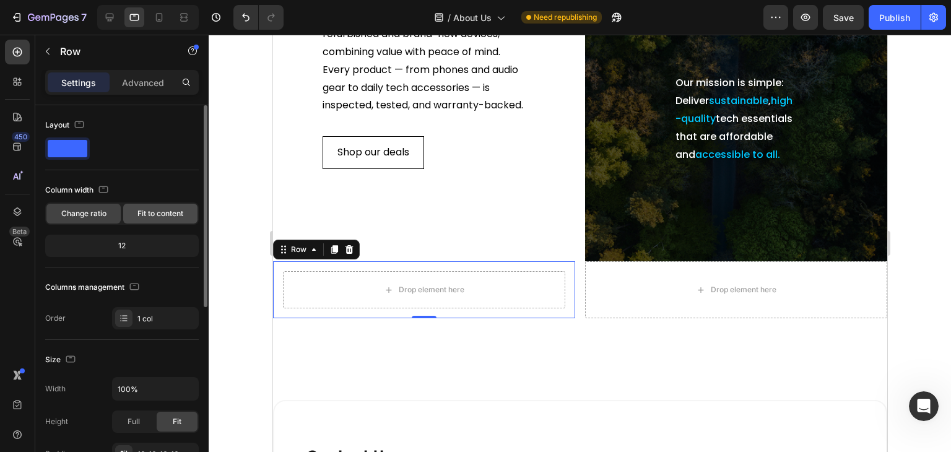
click at [158, 212] on span "Fit to content" at bounding box center [160, 213] width 46 height 11
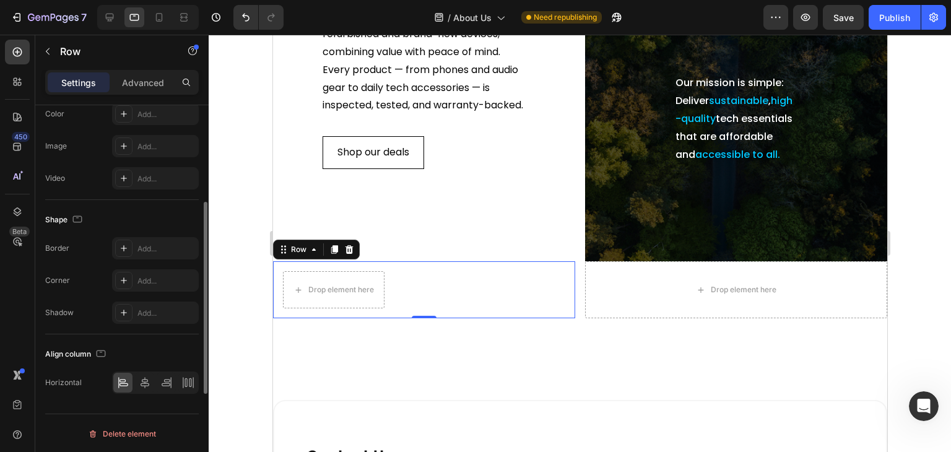
scroll to position [254, 0]
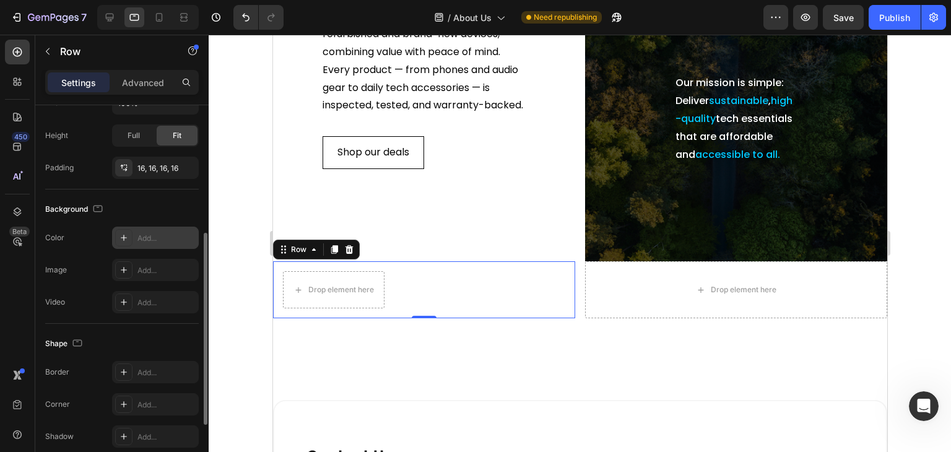
click at [144, 236] on div "Add..." at bounding box center [166, 238] width 58 height 11
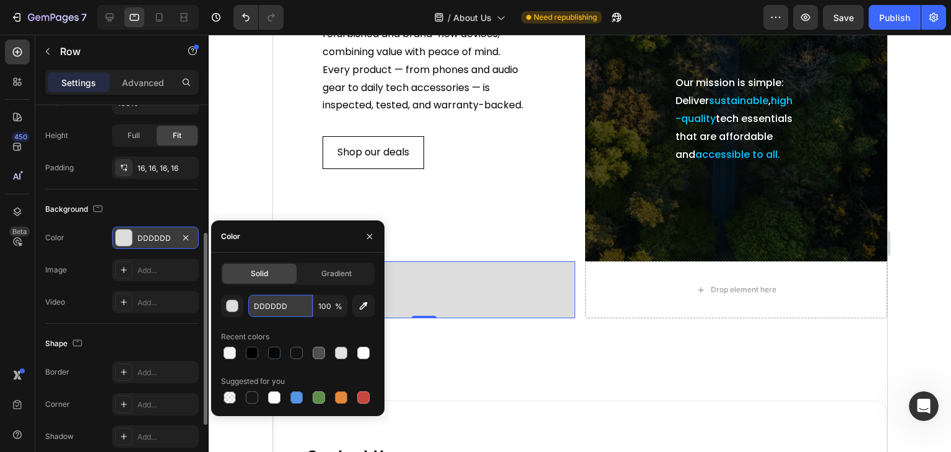
click at [273, 304] on input "DDDDDD" at bounding box center [280, 306] width 64 height 22
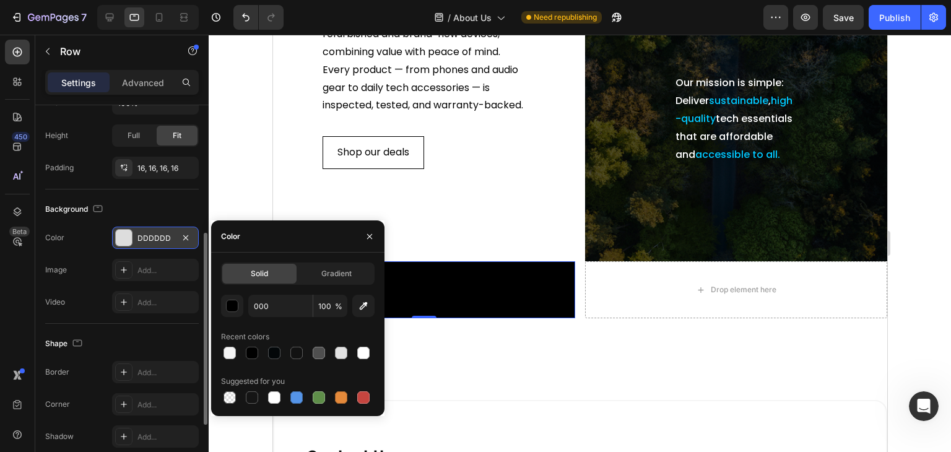
type input "000000"
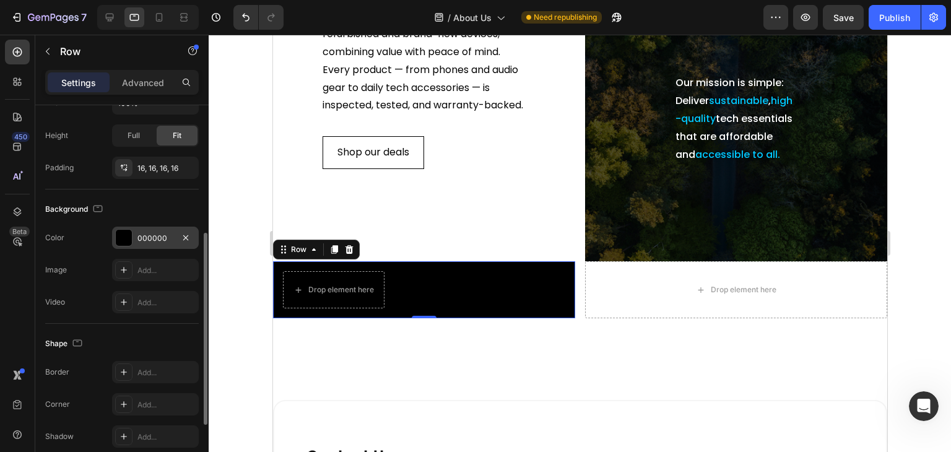
click at [73, 271] on div "Image Add..." at bounding box center [121, 270] width 153 height 22
click at [156, 233] on div "000000" at bounding box center [155, 238] width 36 height 11
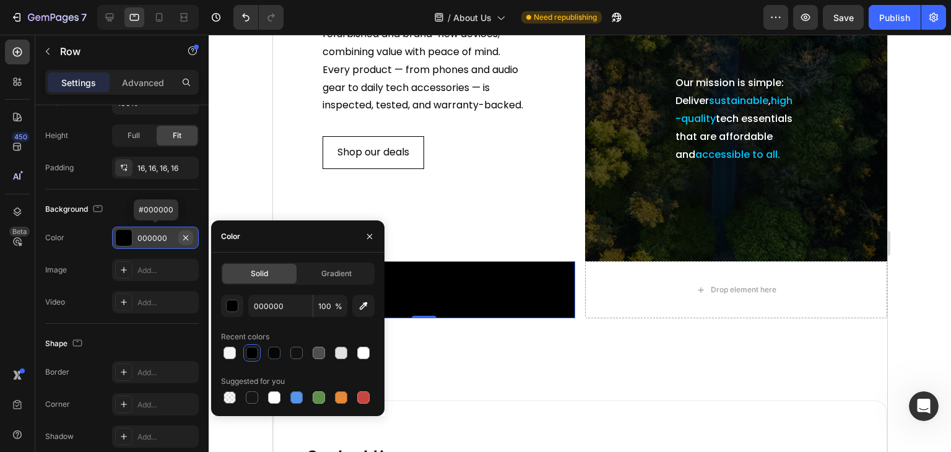
click at [188, 237] on icon "button" at bounding box center [186, 238] width 10 height 10
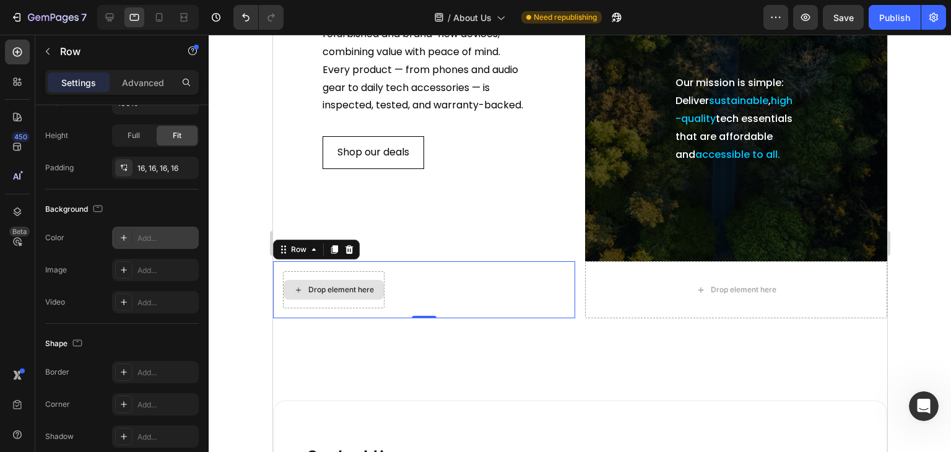
click at [342, 292] on div "Drop element here" at bounding box center [333, 289] width 102 height 37
click at [306, 293] on div "Drop element here" at bounding box center [333, 289] width 102 height 37
click at [301, 255] on div "Row" at bounding box center [298, 249] width 20 height 11
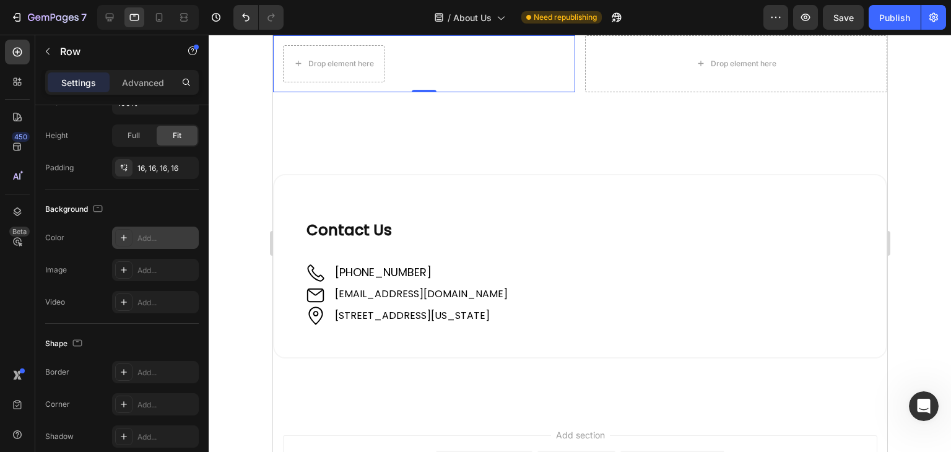
scroll to position [0, 0]
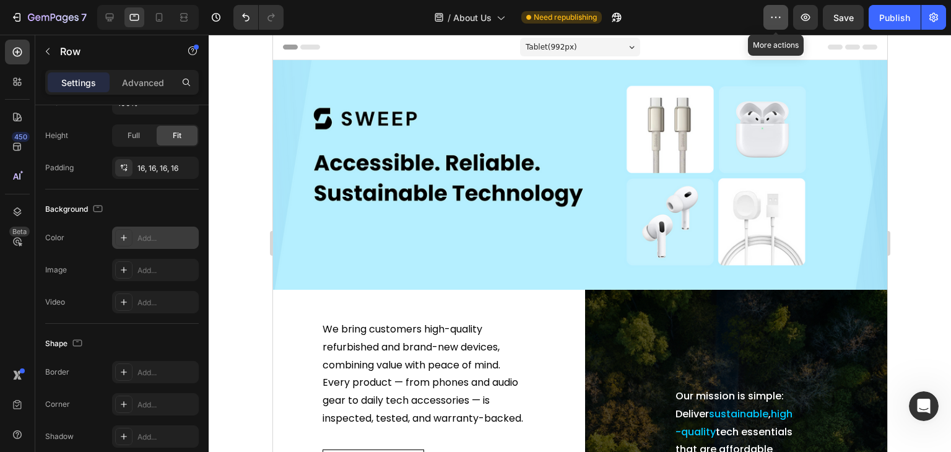
click at [780, 20] on icon "button" at bounding box center [775, 17] width 12 height 12
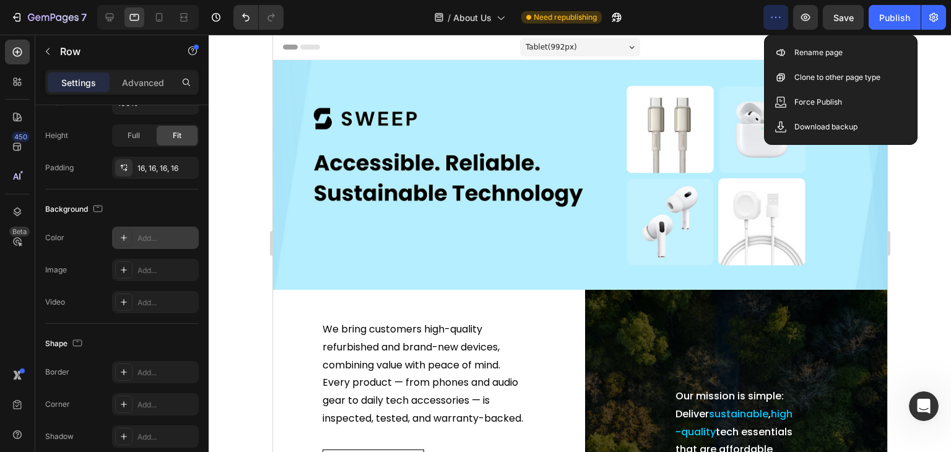
click at [780, 20] on icon "button" at bounding box center [775, 17] width 12 height 12
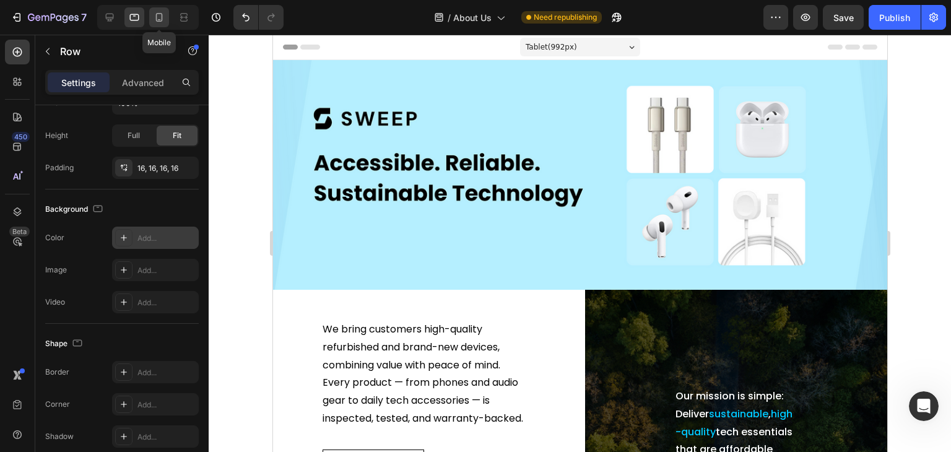
click at [158, 20] on icon at bounding box center [159, 17] width 7 height 9
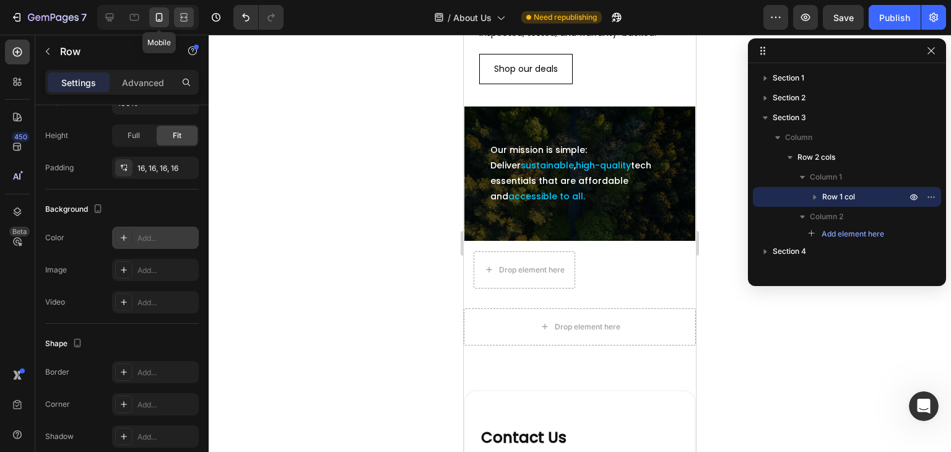
scroll to position [371, 0]
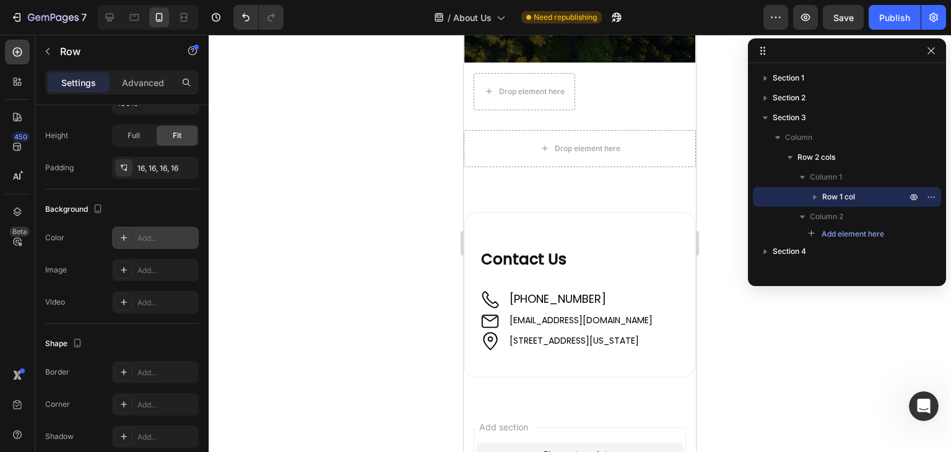
click at [812, 193] on icon "button" at bounding box center [814, 197] width 12 height 12
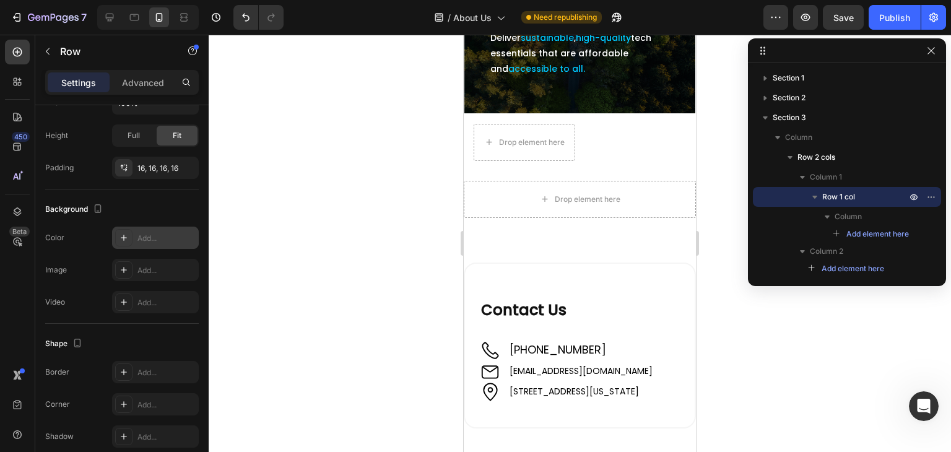
scroll to position [248, 0]
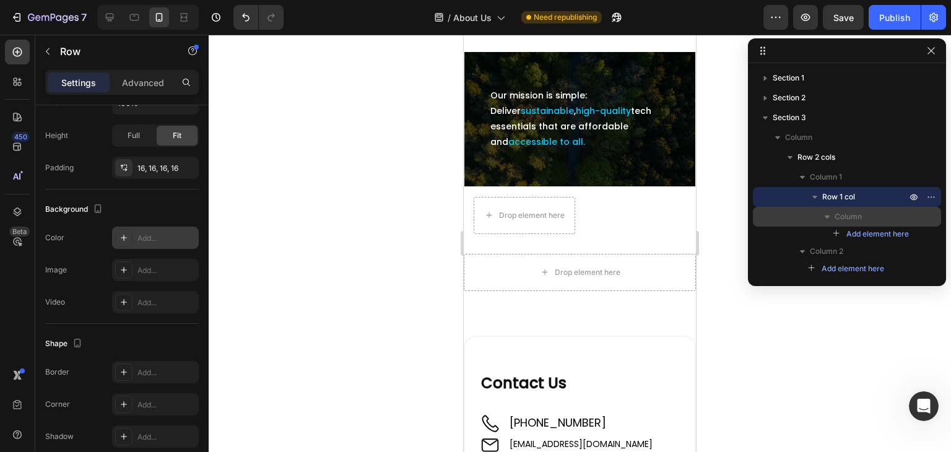
click at [895, 215] on p "Column" at bounding box center [871, 216] width 74 height 12
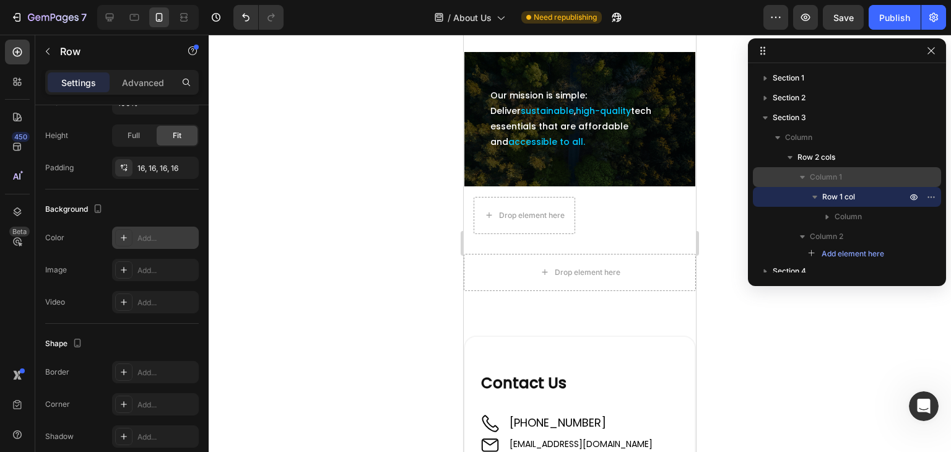
click at [815, 177] on span "Column 1" at bounding box center [826, 177] width 32 height 12
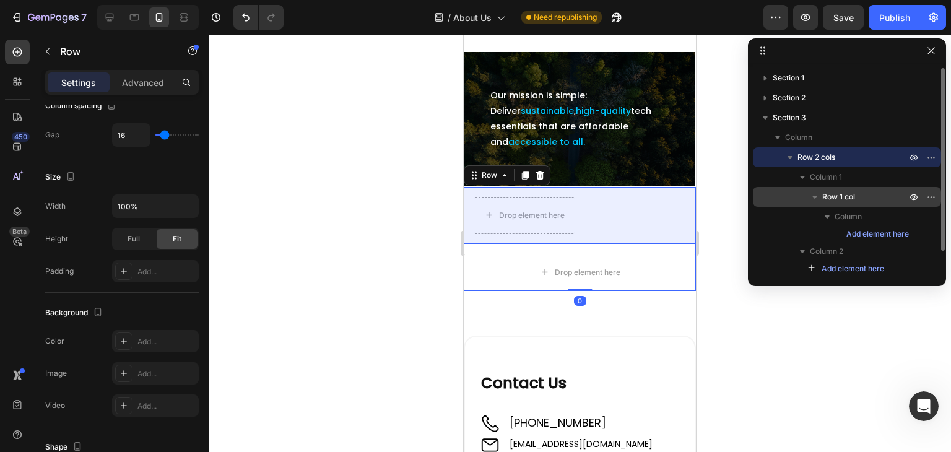
click at [821, 190] on div "Row 1 col" at bounding box center [847, 197] width 178 height 20
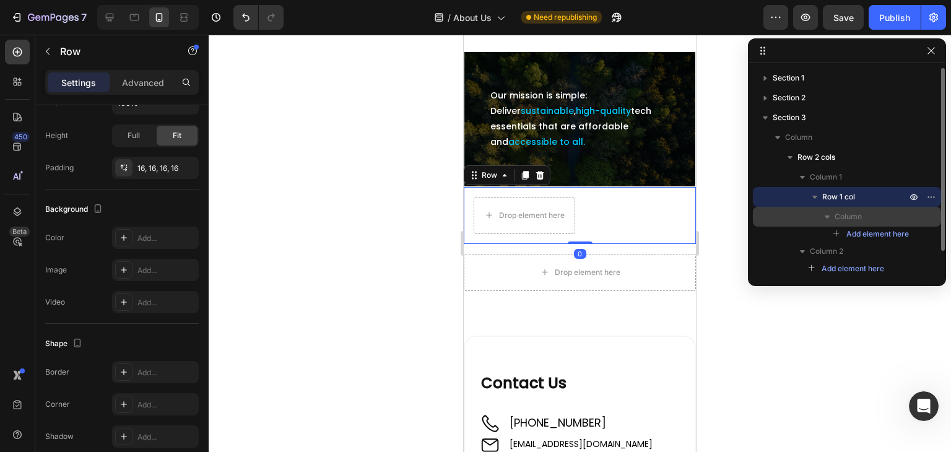
click at [842, 210] on span "Column" at bounding box center [847, 216] width 27 height 12
click at [825, 214] on icon "button" at bounding box center [827, 216] width 12 height 12
click at [855, 217] on span "Column" at bounding box center [847, 216] width 27 height 12
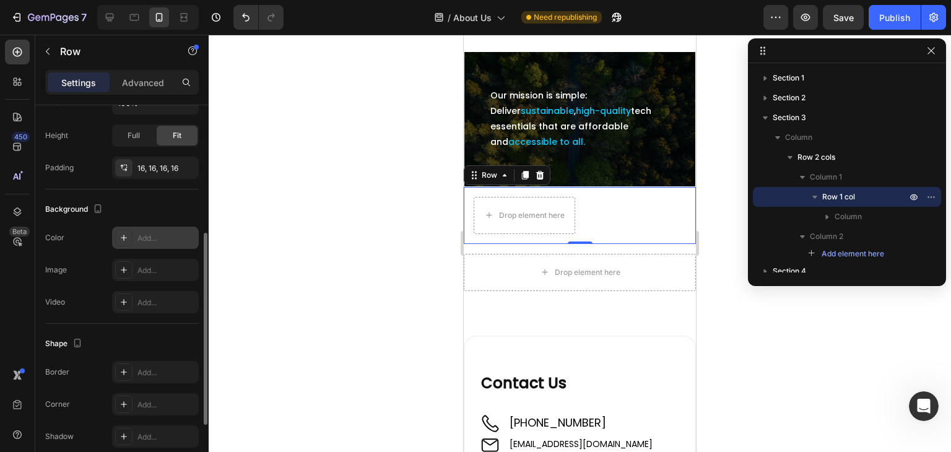
click at [150, 233] on div "Add..." at bounding box center [166, 238] width 58 height 11
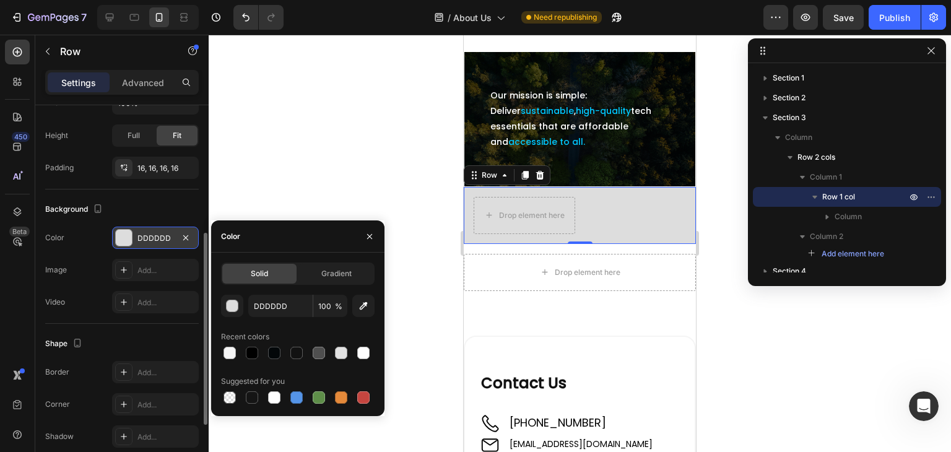
type input "000000"
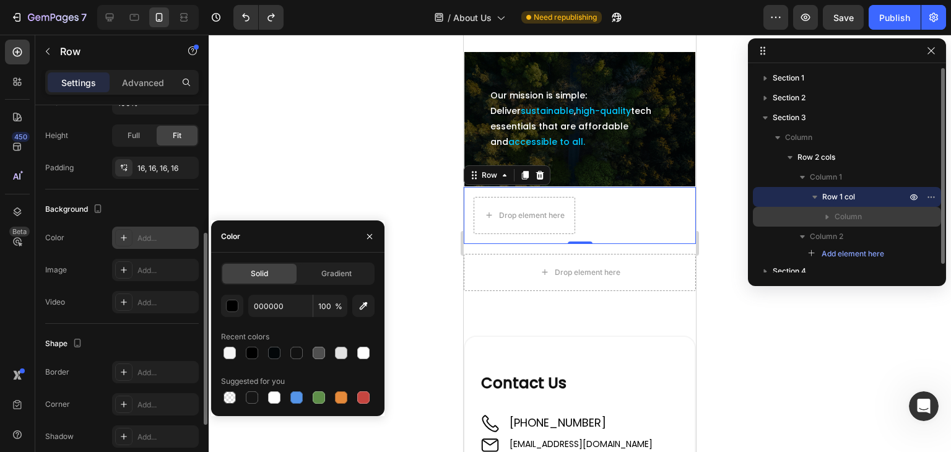
click at [826, 216] on icon "button" at bounding box center [827, 217] width 3 height 5
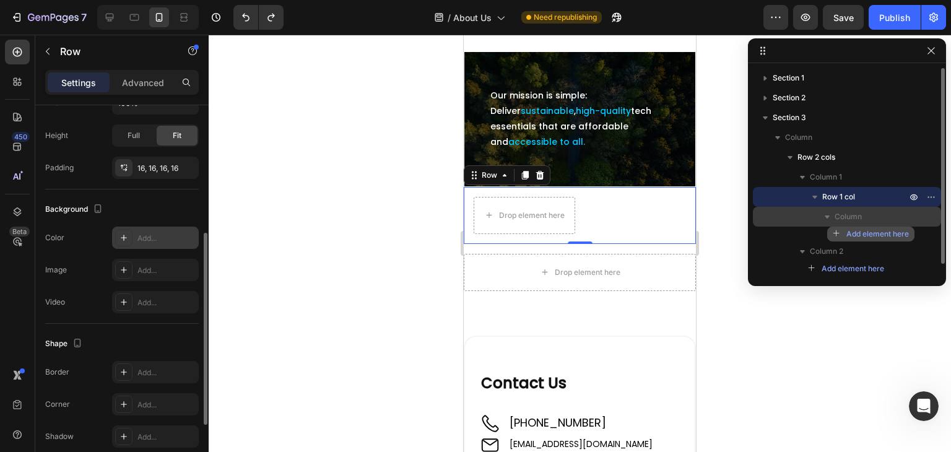
click at [861, 233] on span "Add element here" at bounding box center [877, 233] width 63 height 11
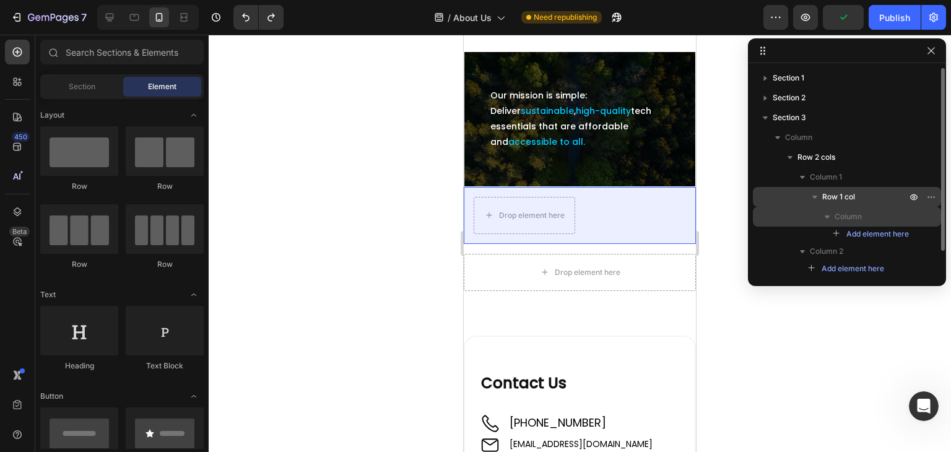
click at [829, 187] on div "Row 1 col" at bounding box center [847, 197] width 178 height 20
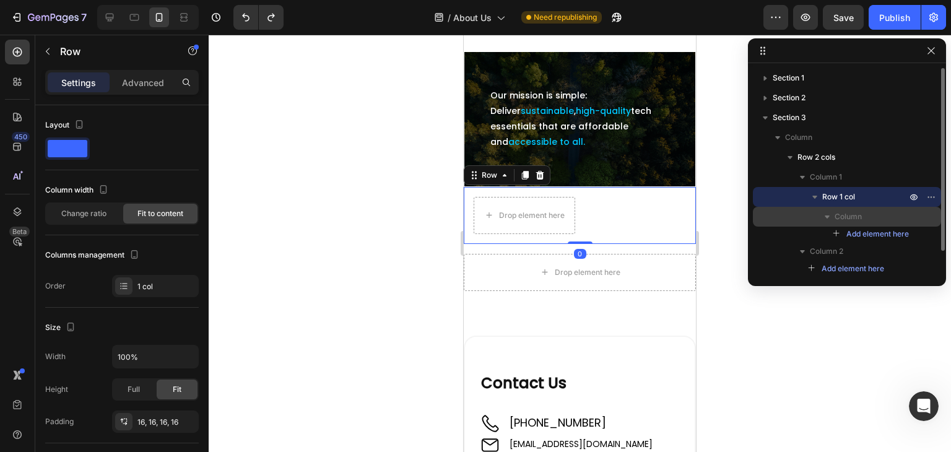
click at [814, 198] on icon "button" at bounding box center [814, 197] width 5 height 3
click at [814, 216] on span "Column 2" at bounding box center [826, 216] width 33 height 12
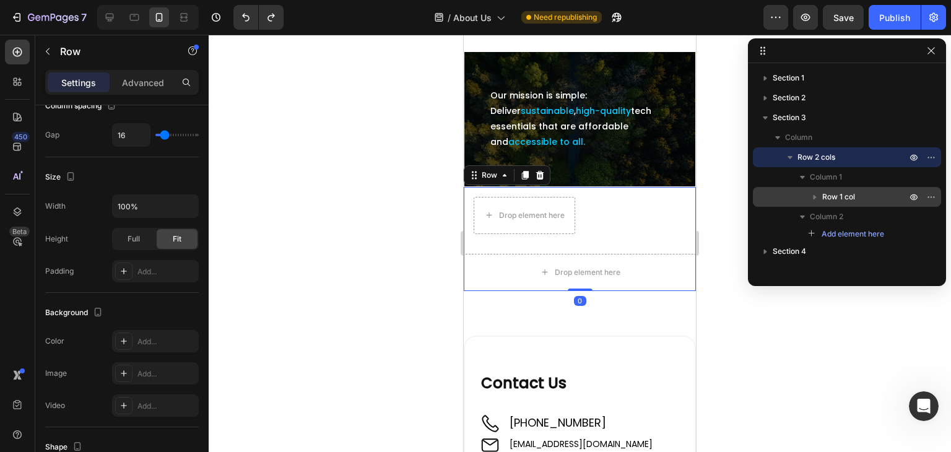
click at [790, 156] on icon "button" at bounding box center [789, 157] width 5 height 3
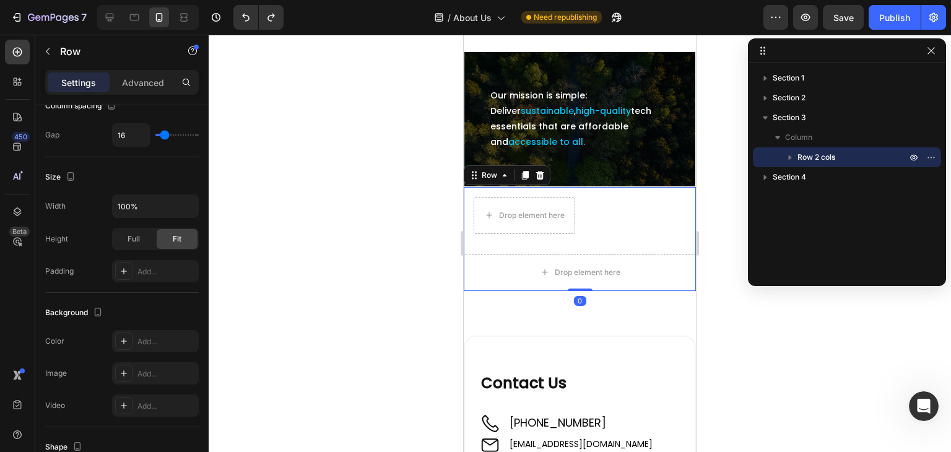
click at [792, 157] on icon "button" at bounding box center [790, 157] width 12 height 12
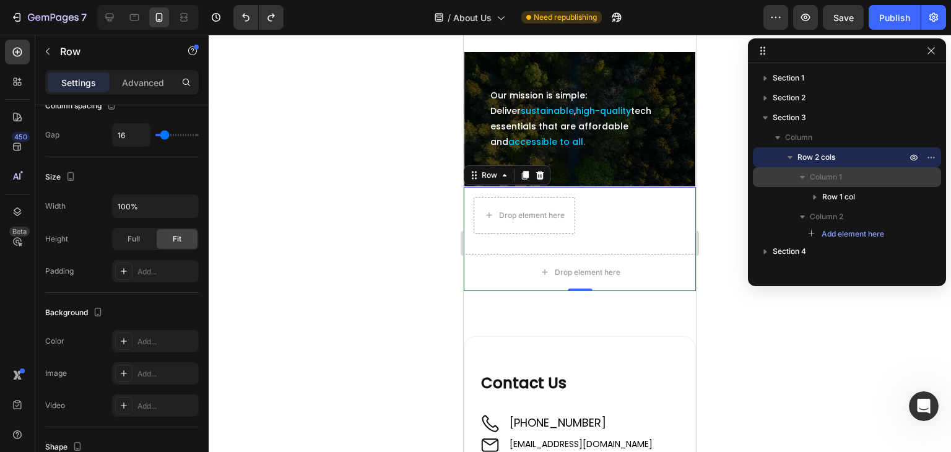
click at [804, 179] on icon "button" at bounding box center [802, 177] width 12 height 12
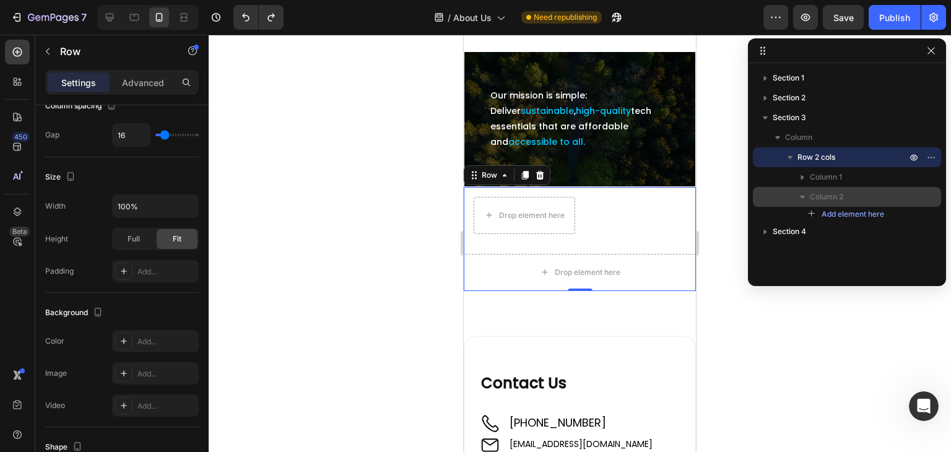
click at [822, 194] on span "Column 2" at bounding box center [826, 197] width 33 height 12
click at [805, 199] on icon "button" at bounding box center [802, 197] width 12 height 12
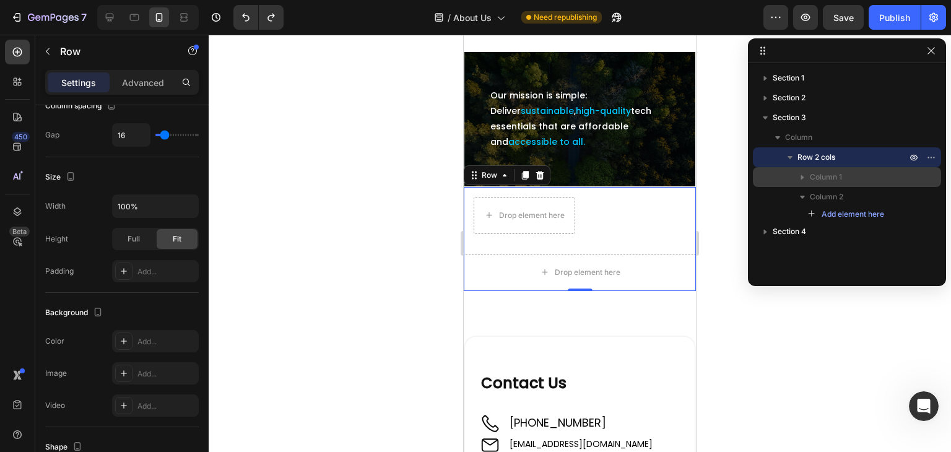
click at [801, 177] on icon "button" at bounding box center [802, 177] width 3 height 5
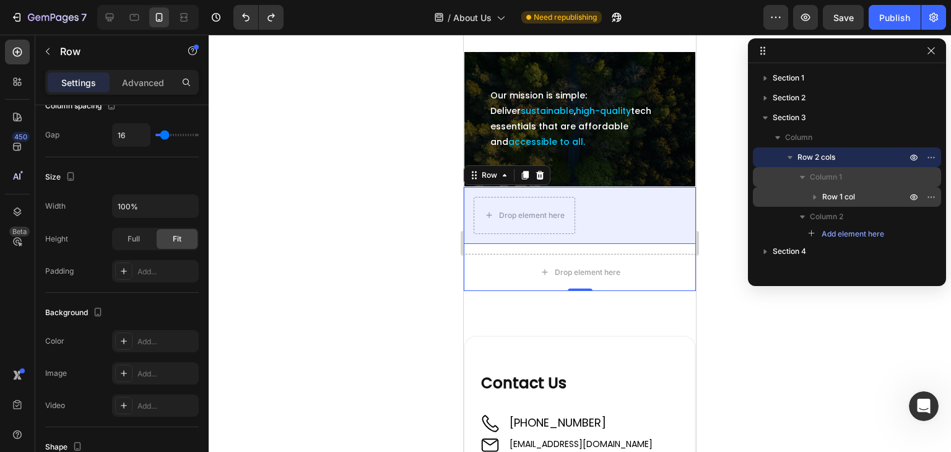
click at [813, 194] on icon "button" at bounding box center [814, 197] width 12 height 12
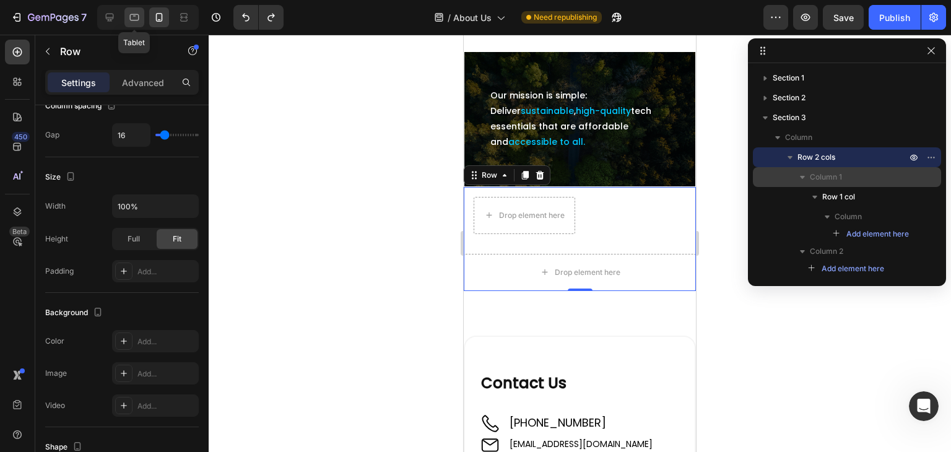
click at [126, 17] on div at bounding box center [134, 17] width 20 height 20
